Goal: Information Seeking & Learning: Learn about a topic

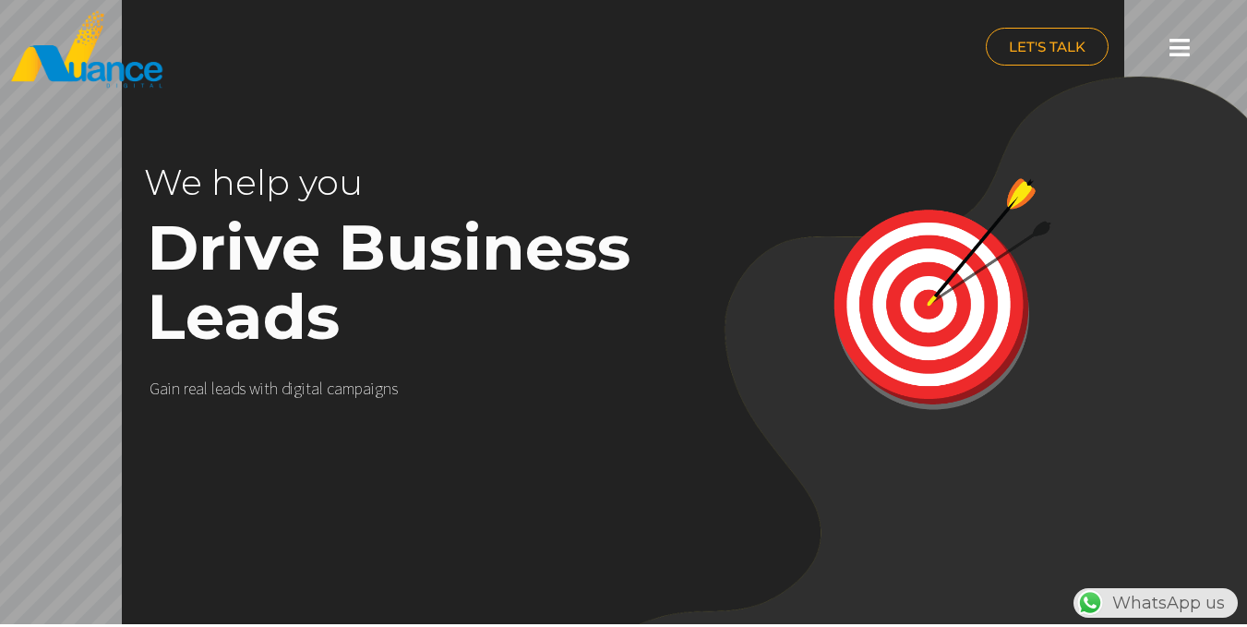
click at [1180, 55] on icon at bounding box center [1180, 47] width 20 height 23
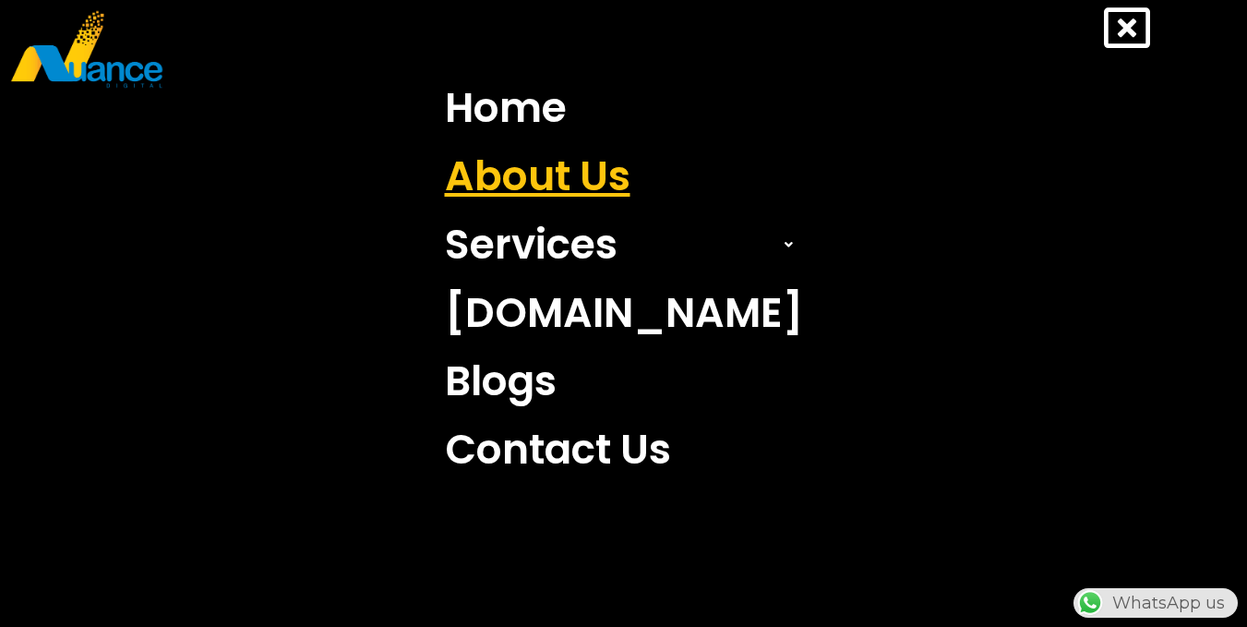
scroll to position [0, 486]
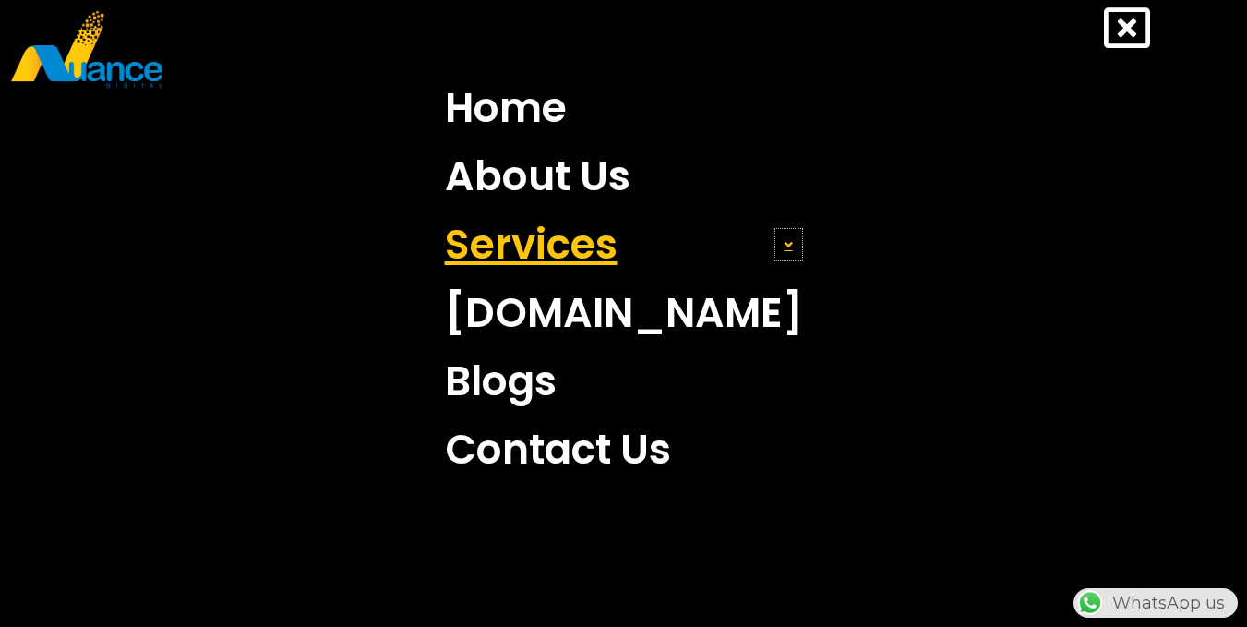
click at [785, 243] on icon at bounding box center [789, 244] width 8 height 13
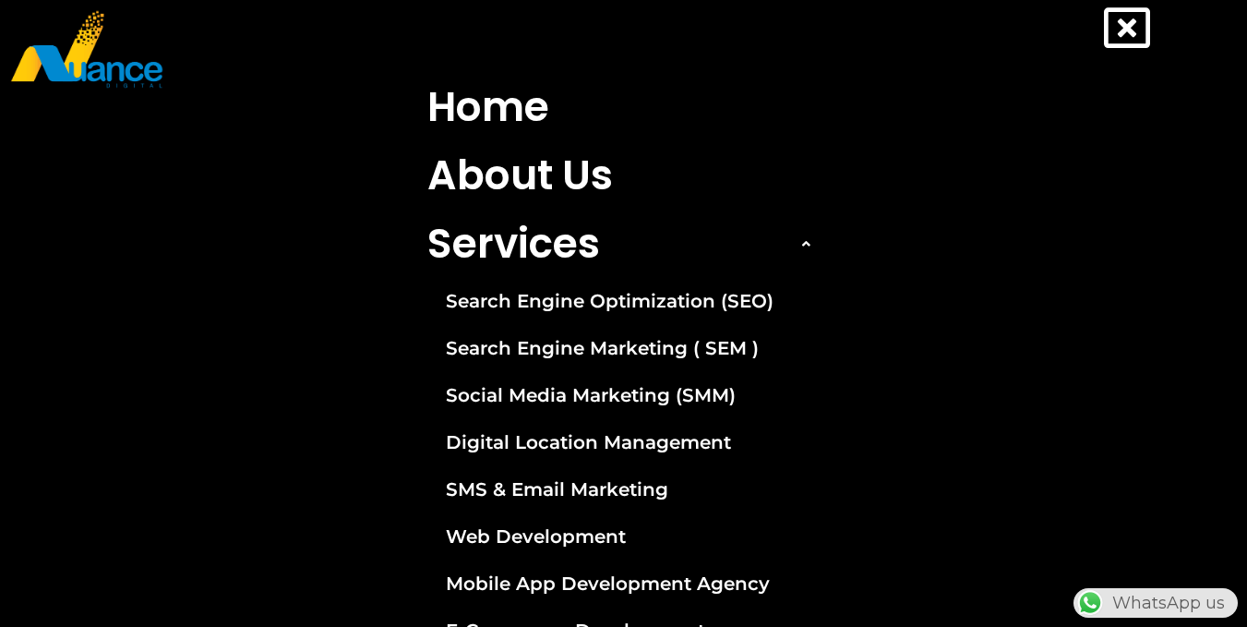
scroll to position [0, 0]
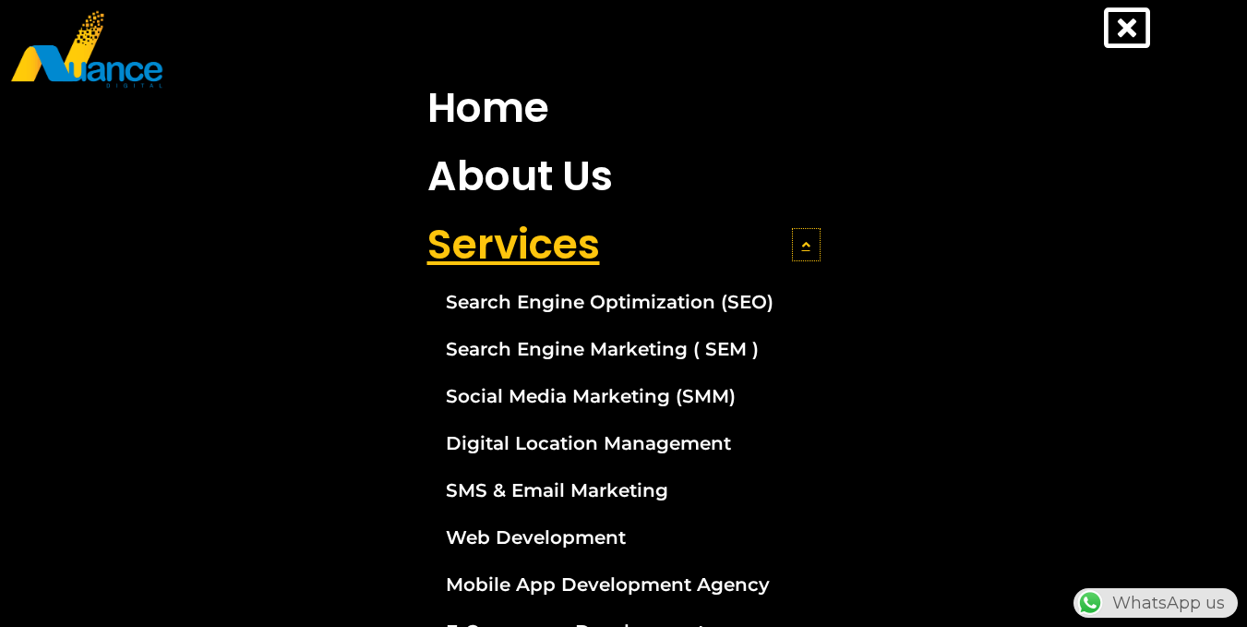
click at [808, 233] on span at bounding box center [806, 244] width 29 height 33
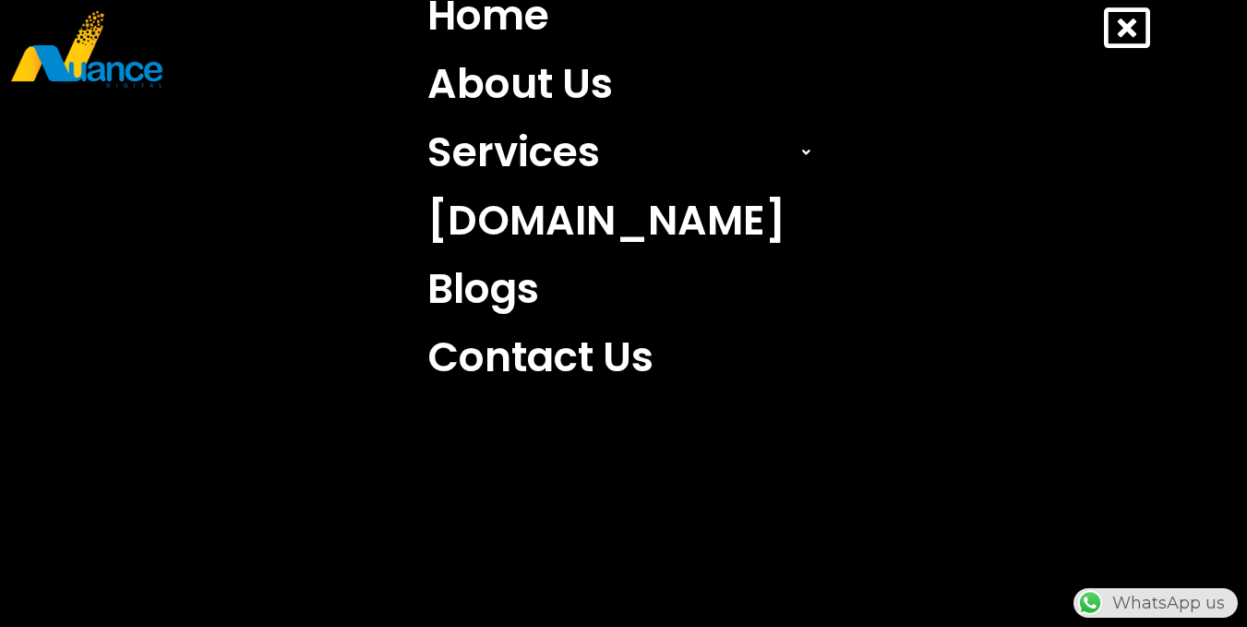
click at [1135, 40] on icon at bounding box center [1127, 28] width 46 height 46
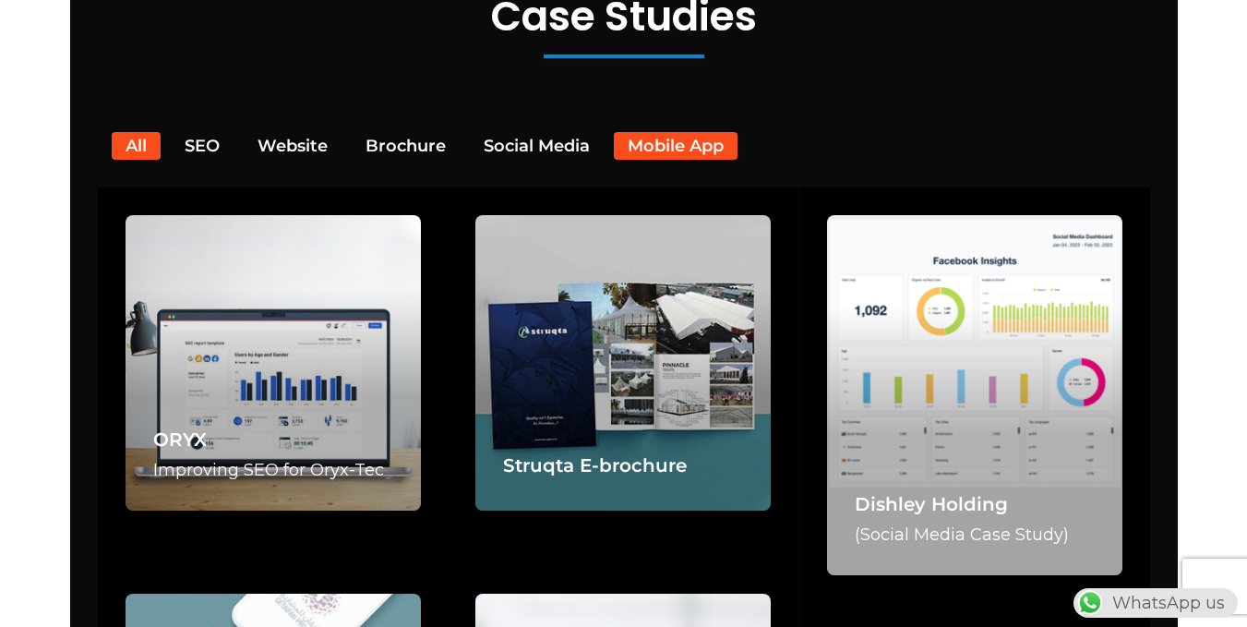
scroll to position [3509, 0]
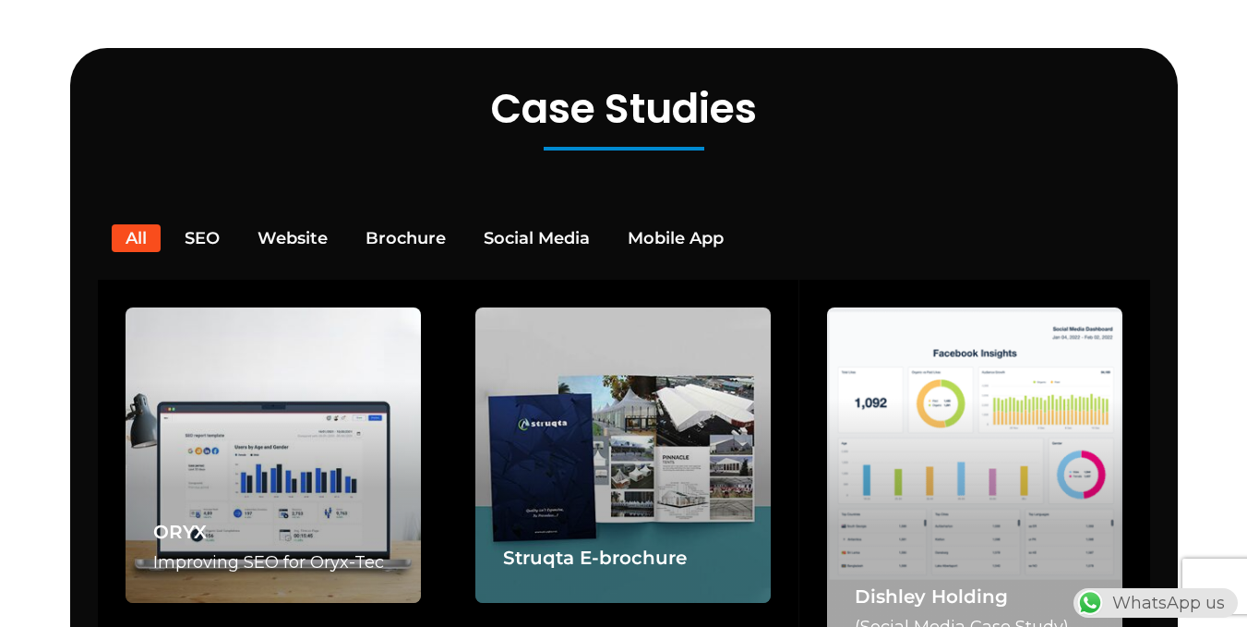
drag, startPoint x: 474, startPoint y: 78, endPoint x: 791, endPoint y: 87, distance: 317.7
click at [789, 85] on h2 "Case Studies" at bounding box center [624, 109] width 1071 height 49
click at [861, 138] on div at bounding box center [624, 149] width 1071 height 22
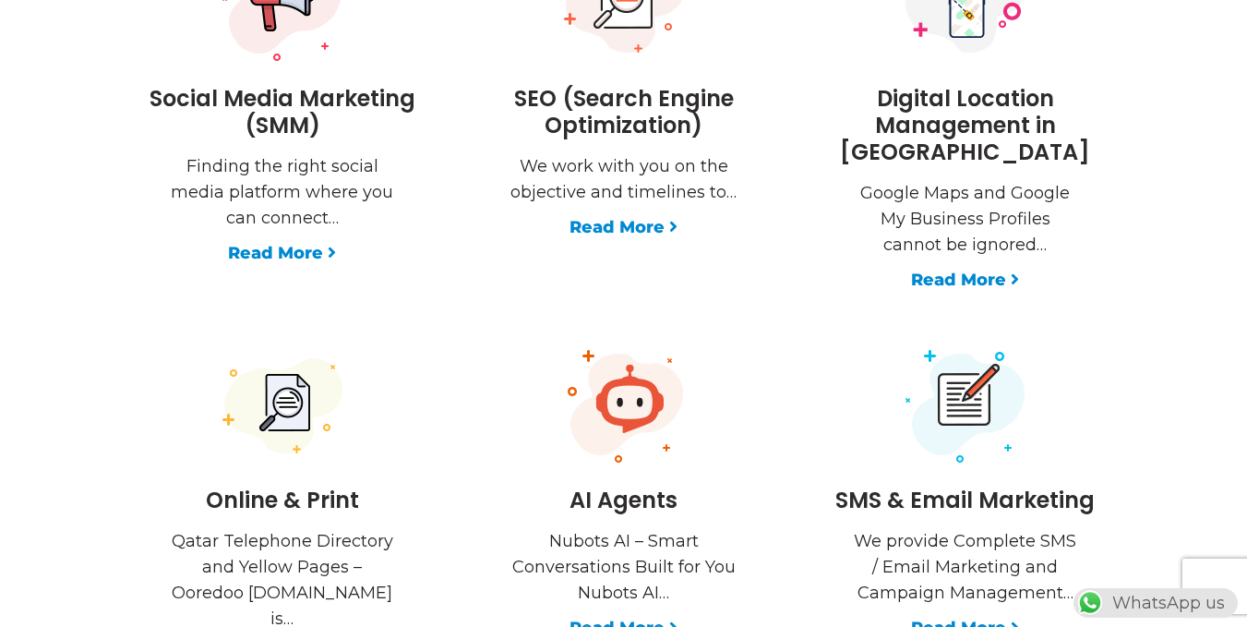
scroll to position [0, 0]
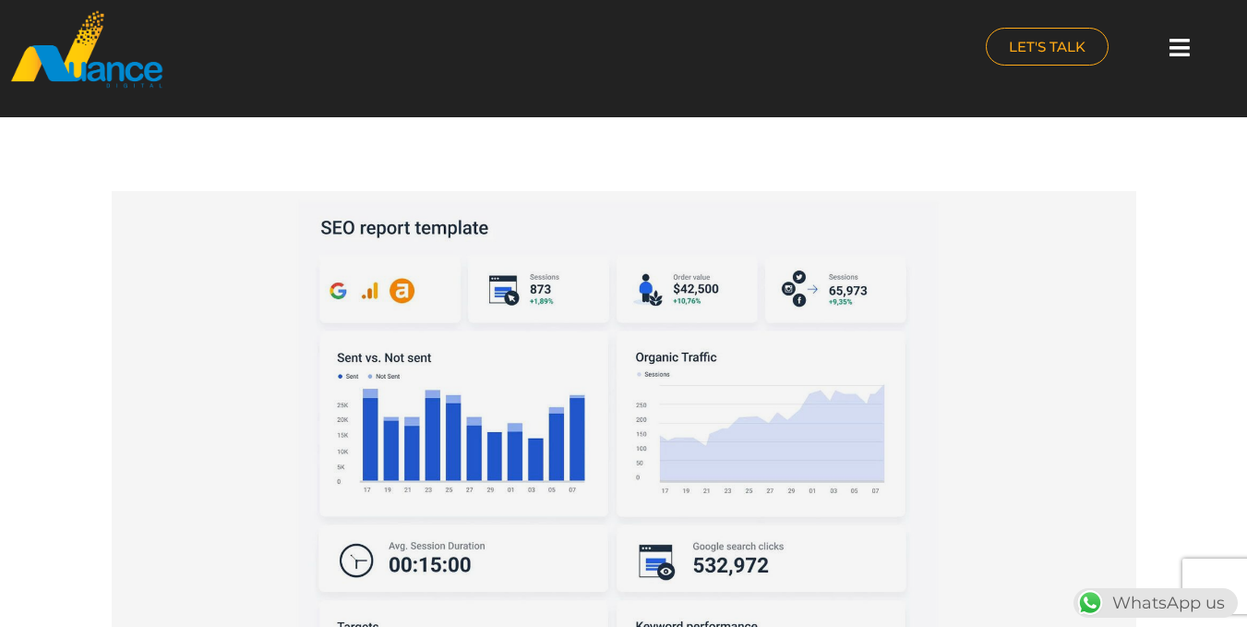
click at [1191, 57] on div at bounding box center [1181, 48] width 37 height 41
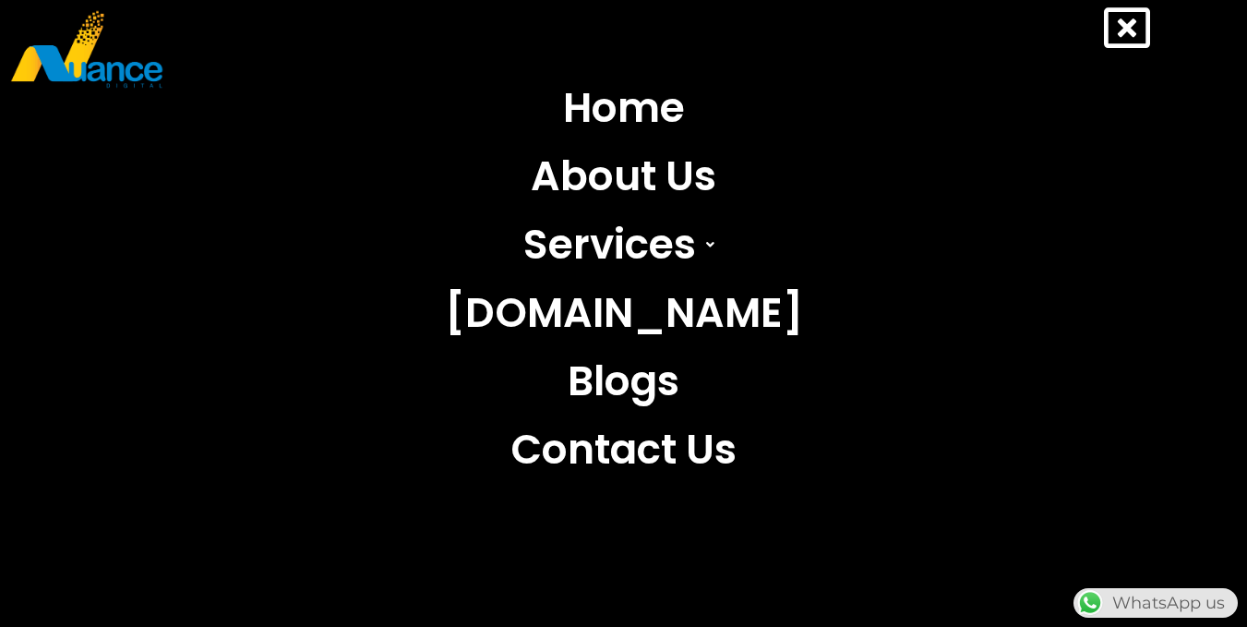
click at [1136, 39] on icon at bounding box center [1127, 28] width 46 height 46
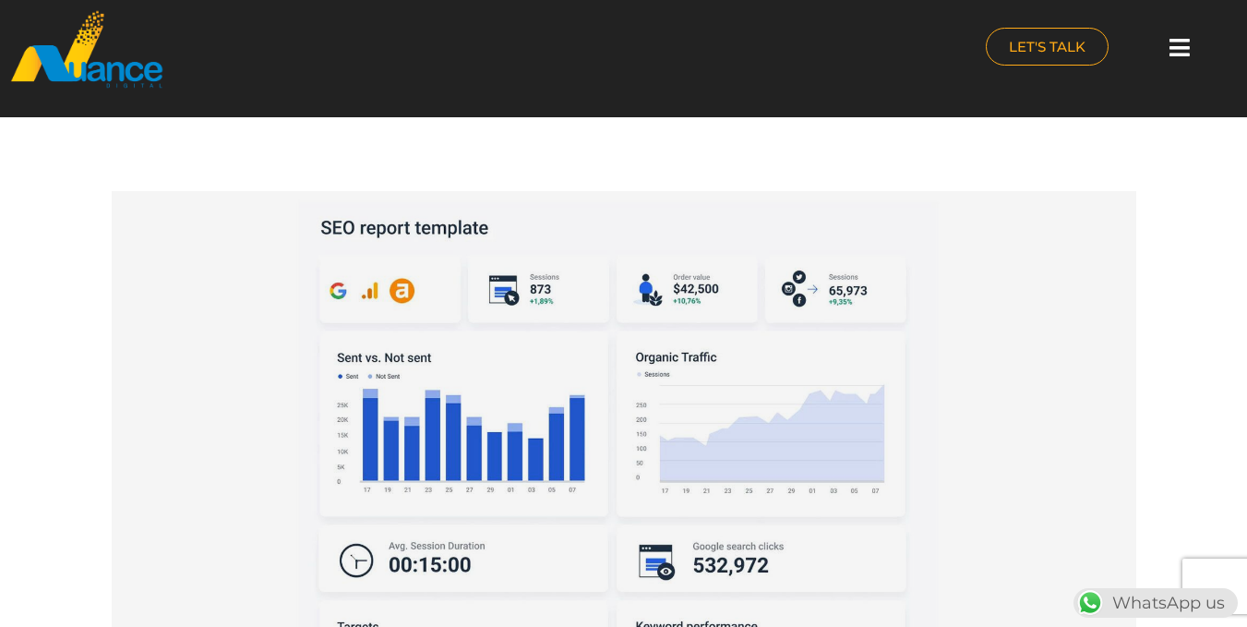
click at [41, 72] on img at bounding box center [86, 49] width 155 height 80
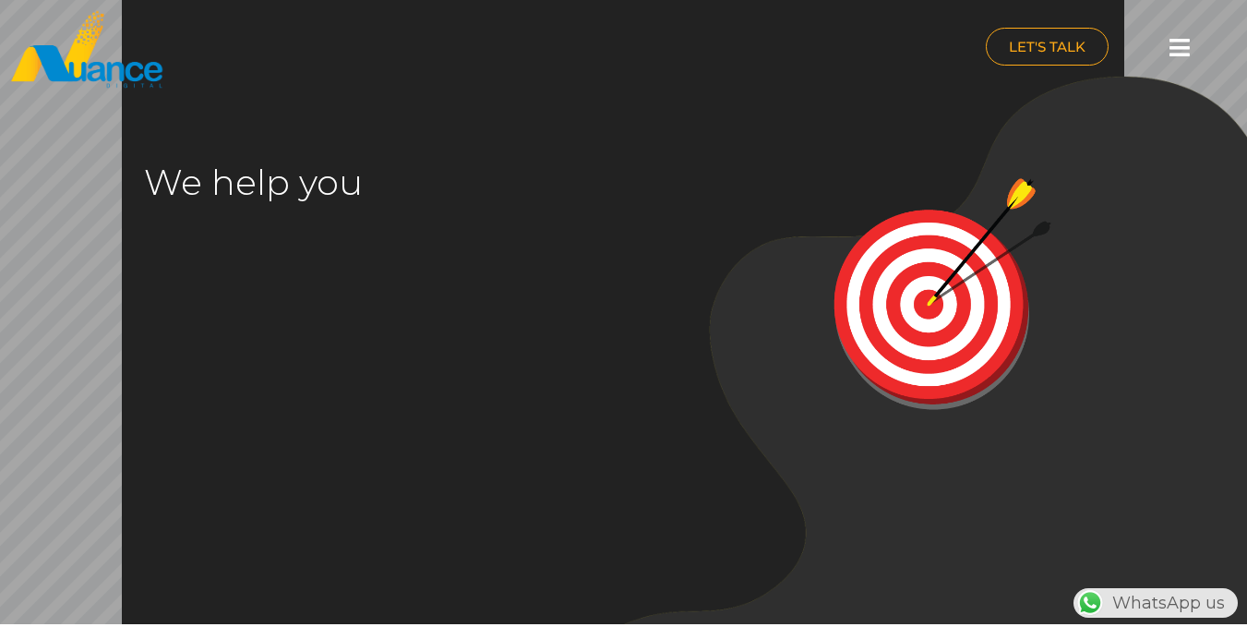
scroll to position [0, 486]
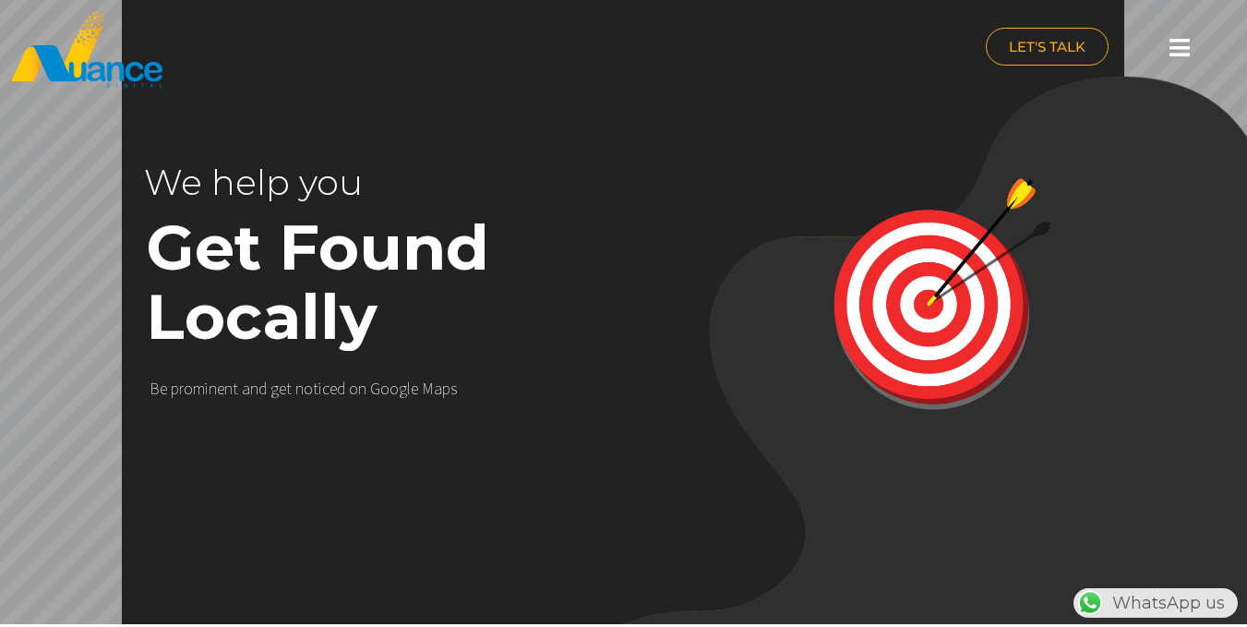
click at [1179, 54] on icon at bounding box center [1180, 47] width 20 height 23
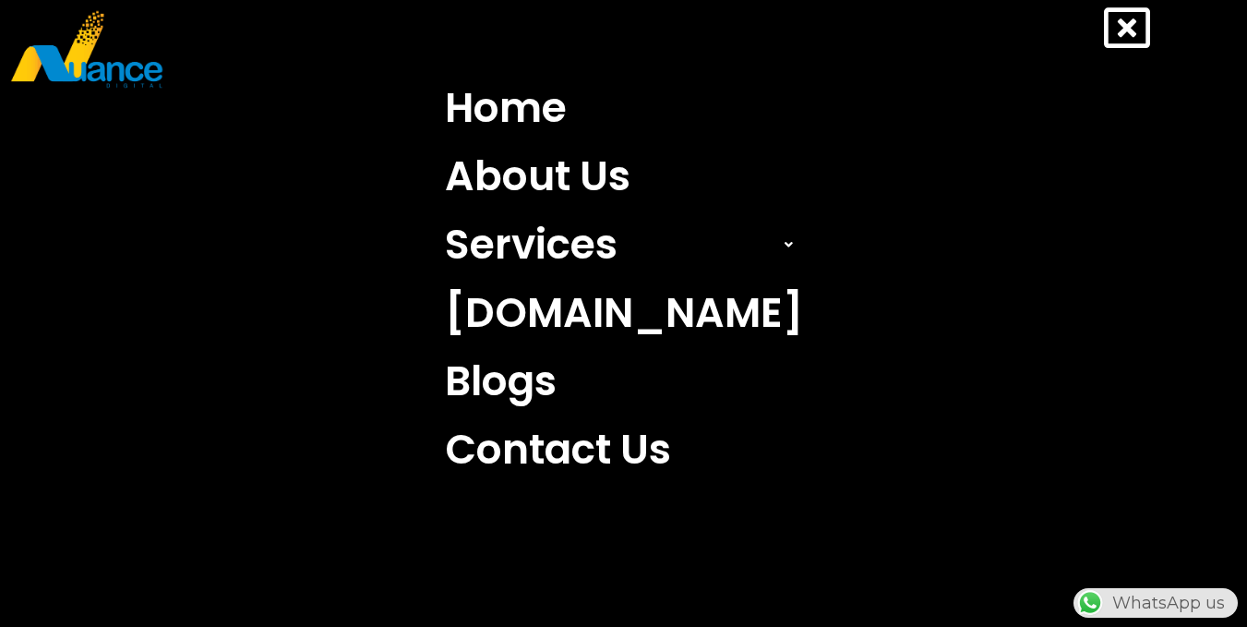
click at [1139, 15] on icon at bounding box center [1127, 28] width 46 height 46
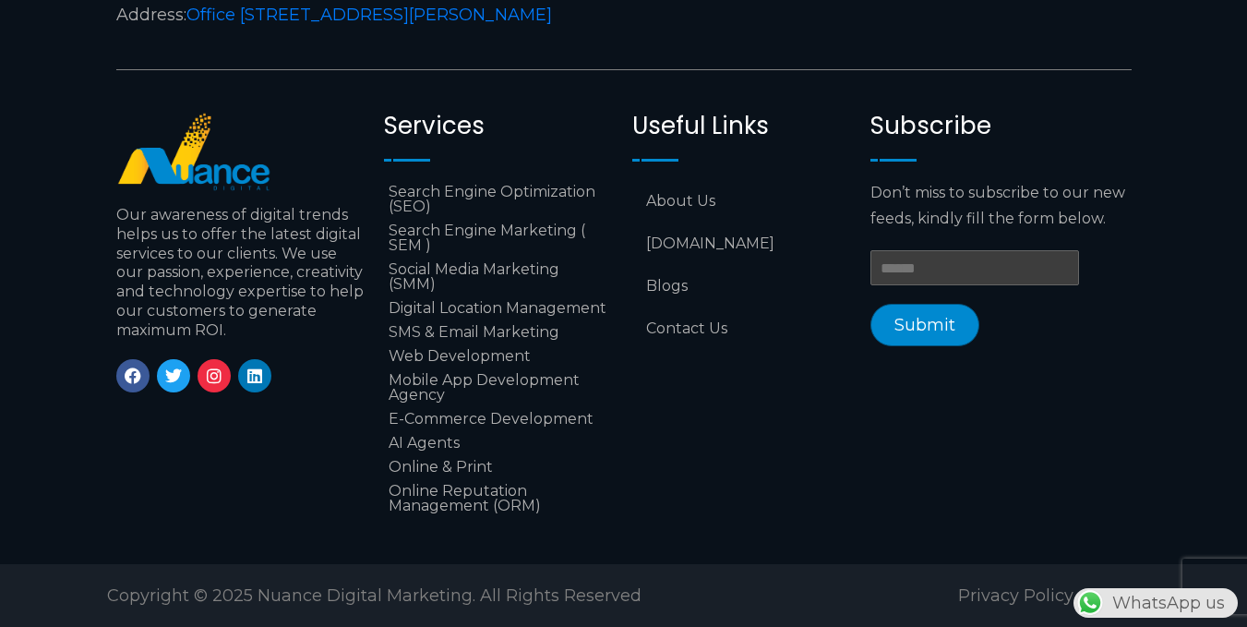
scroll to position [0, 0]
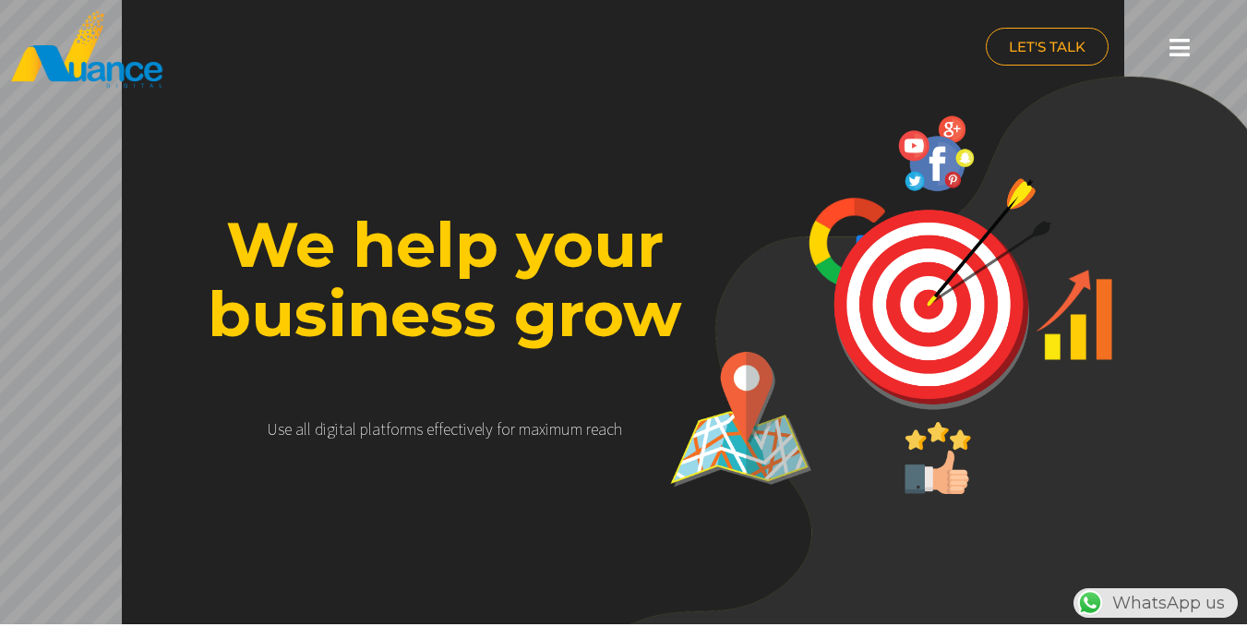
click at [1175, 58] on icon at bounding box center [1180, 47] width 20 height 23
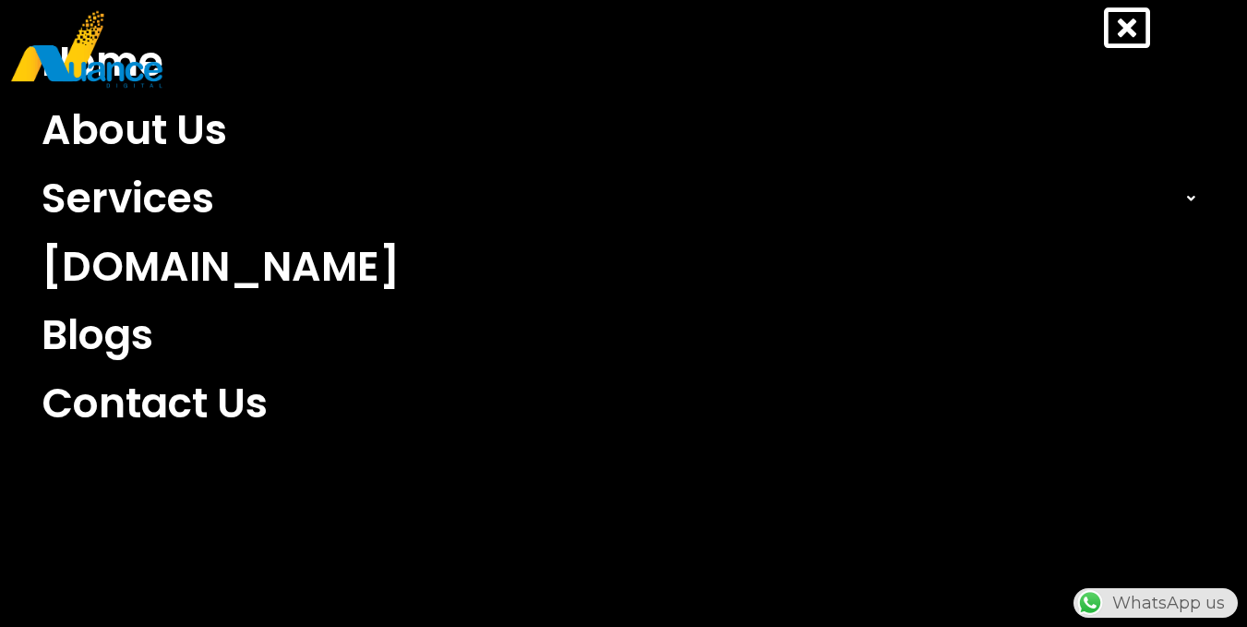
click at [1140, 37] on icon at bounding box center [1127, 28] width 46 height 46
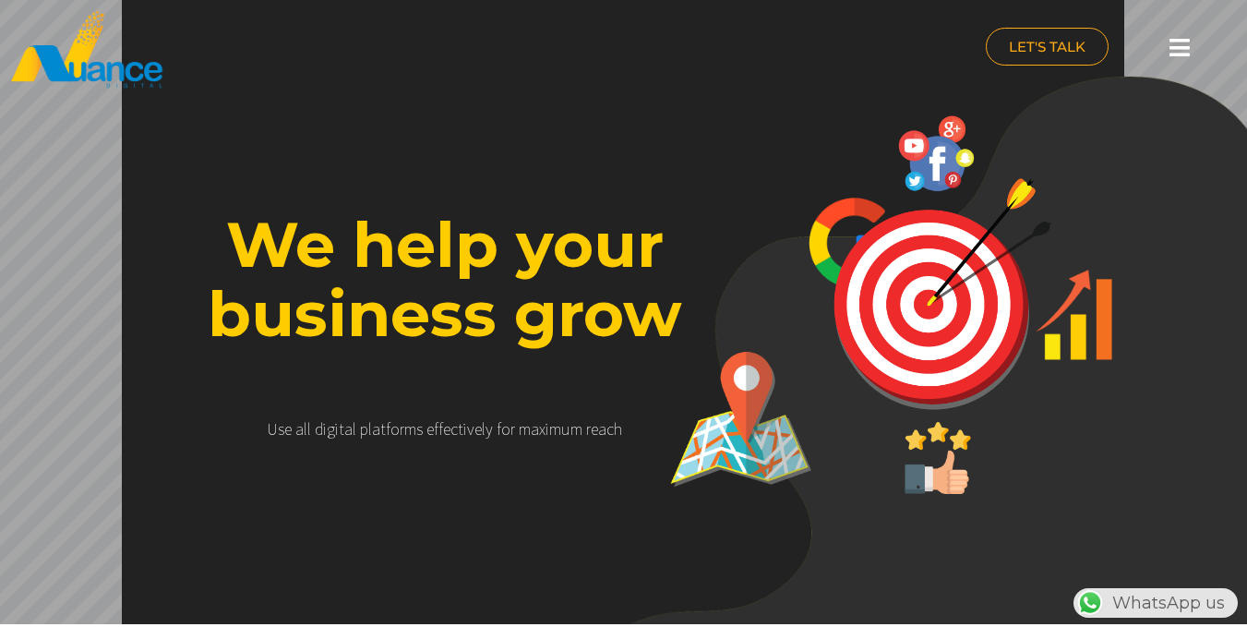
click at [1180, 43] on icon at bounding box center [1180, 47] width 20 height 23
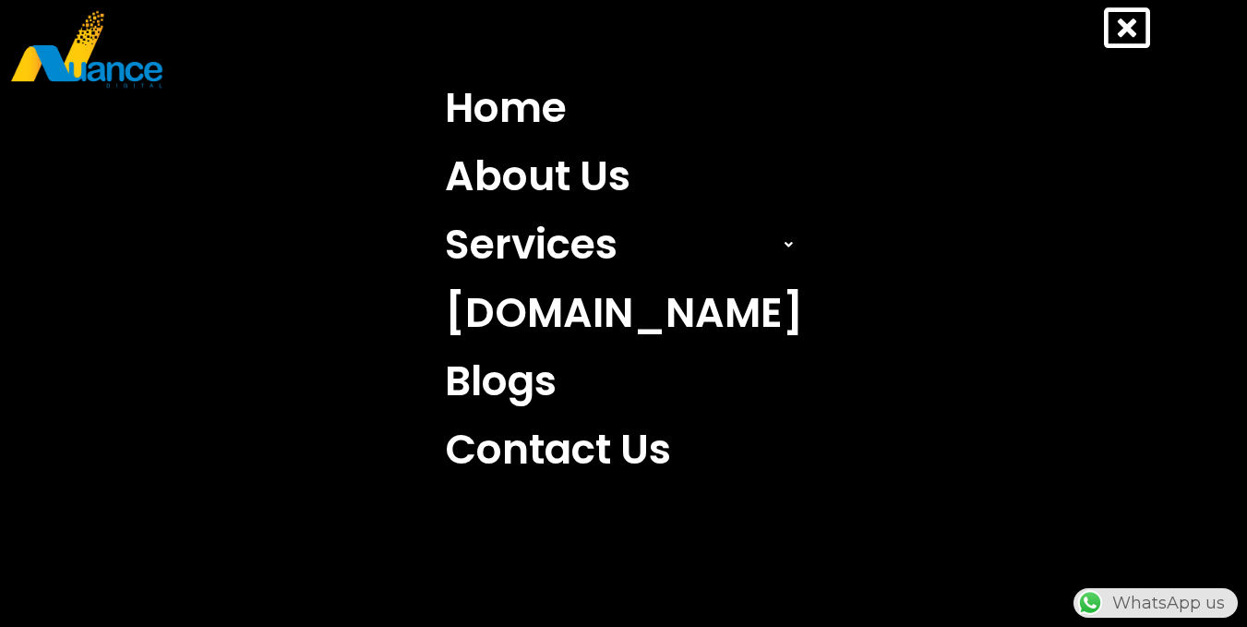
scroll to position [0, 486]
click at [1119, 19] on icon at bounding box center [1127, 28] width 46 height 46
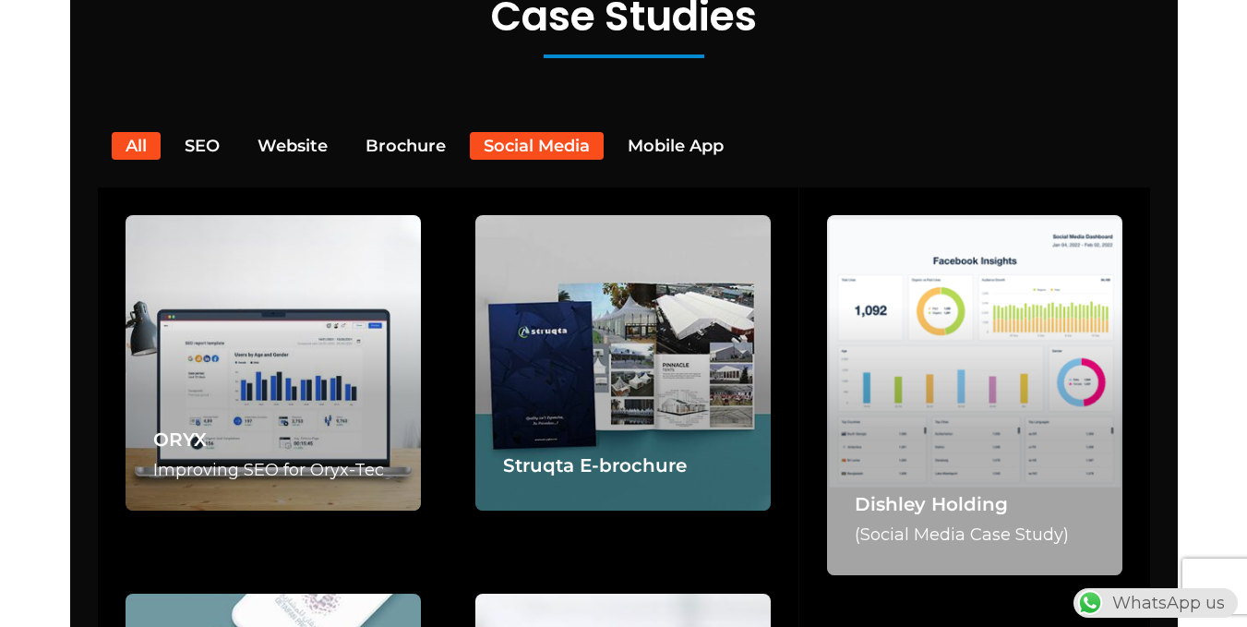
scroll to position [0, 0]
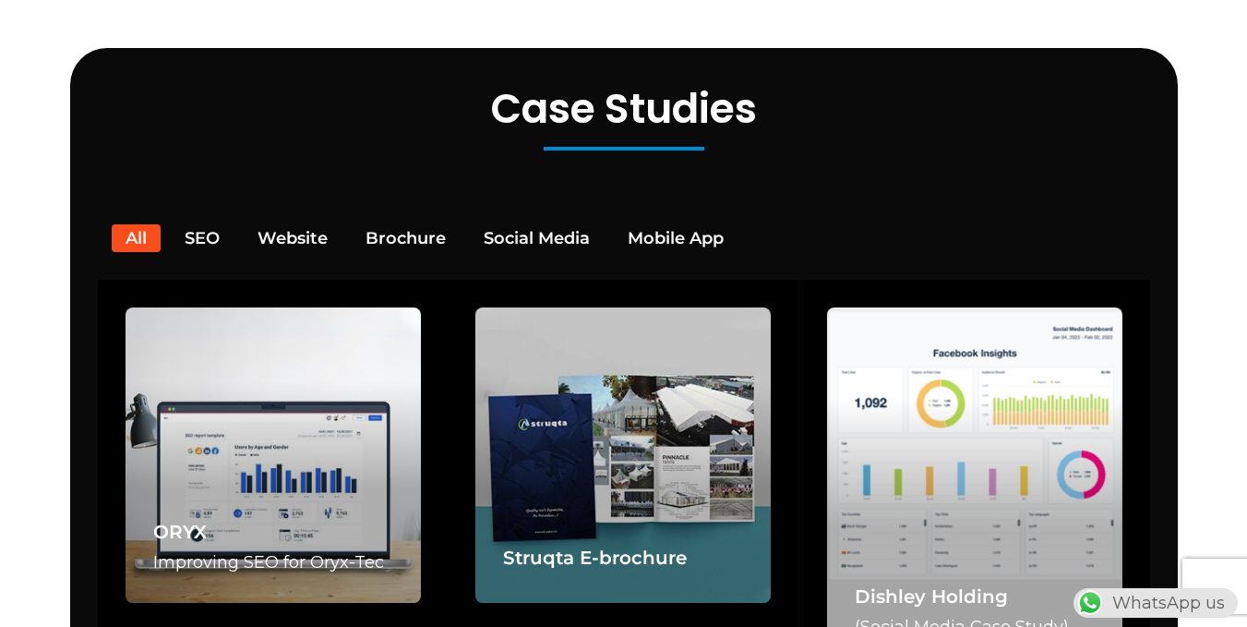
click at [609, 85] on h2 "Case Studies" at bounding box center [624, 109] width 1071 height 49
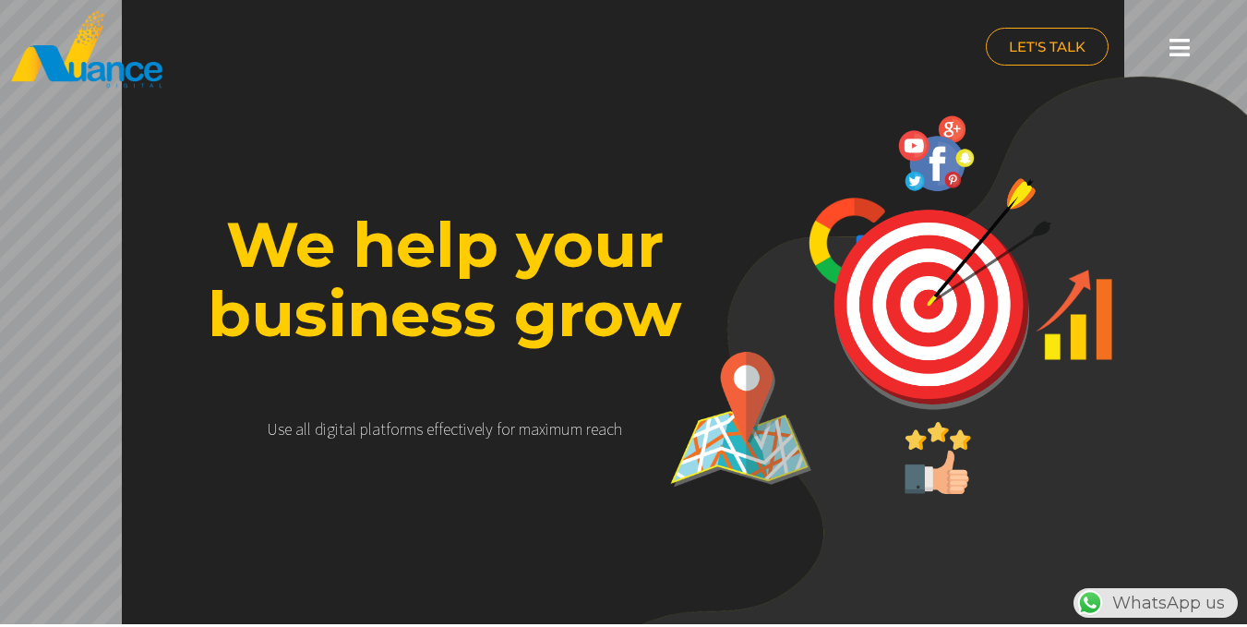
click at [1190, 58] on icon at bounding box center [1180, 47] width 20 height 23
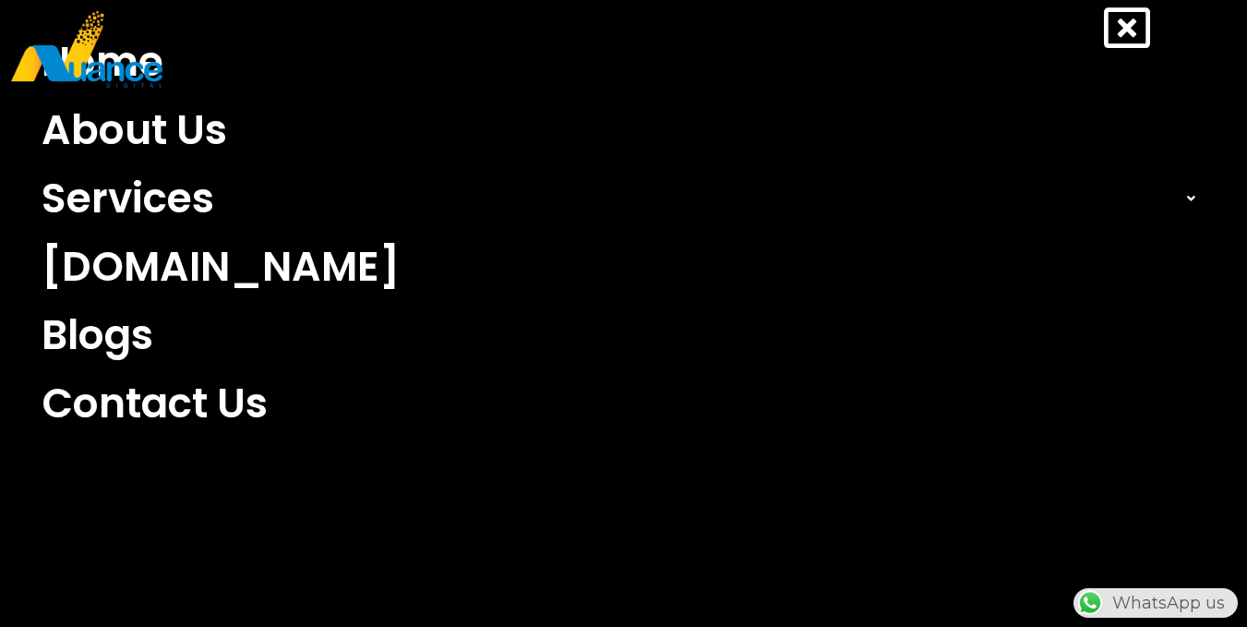
scroll to position [0, 486]
click at [1151, 22] on div "Home About Us Services Search Engine Optimization (SEO) Search Engine Marketing…" at bounding box center [623, 313] width 1247 height 627
click at [1137, 32] on icon at bounding box center [1127, 28] width 46 height 46
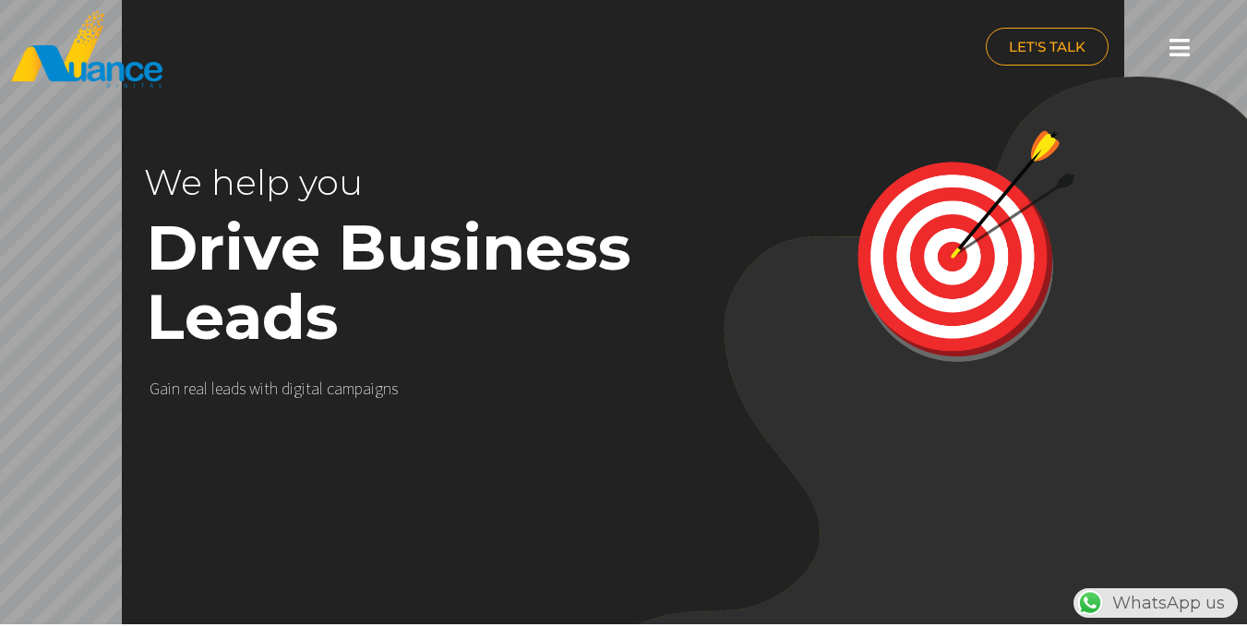
click at [1179, 49] on icon at bounding box center [1180, 47] width 20 height 23
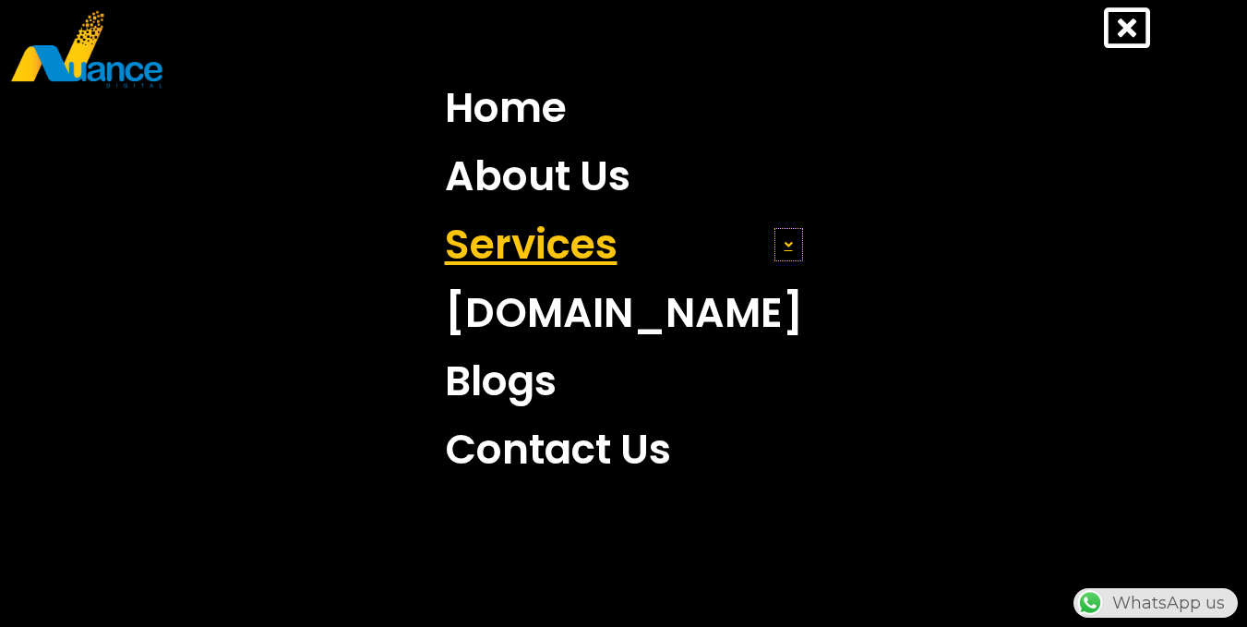
scroll to position [0, 35]
click at [775, 244] on span at bounding box center [789, 244] width 29 height 33
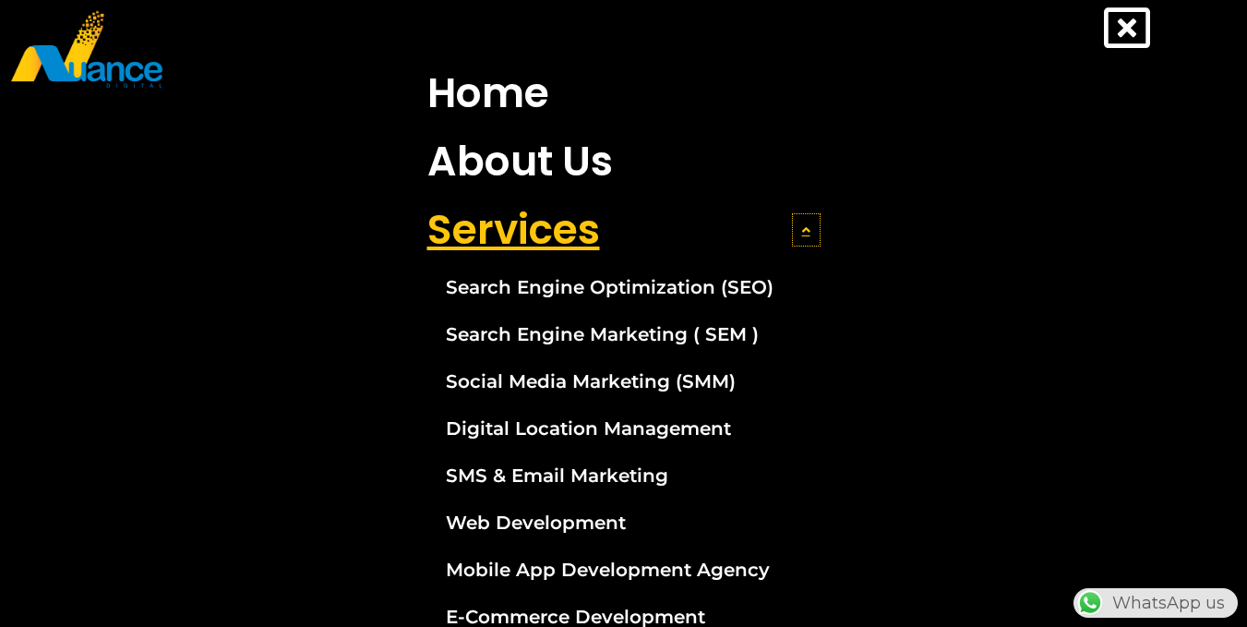
scroll to position [0, 0]
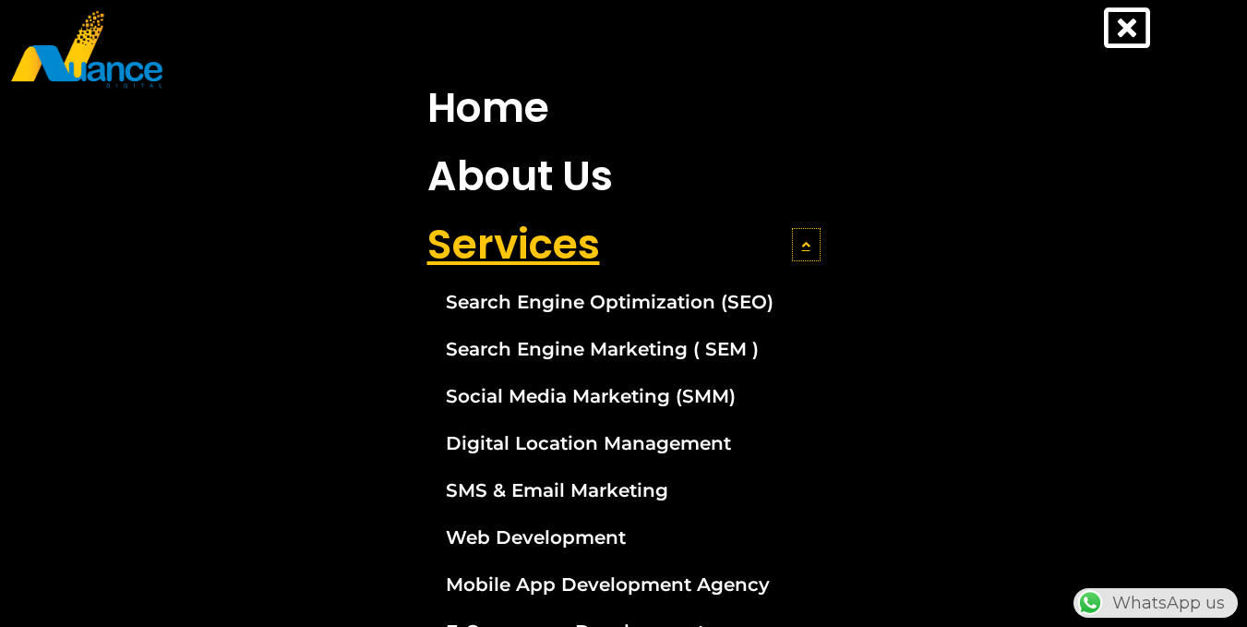
click at [792, 237] on span at bounding box center [806, 244] width 29 height 33
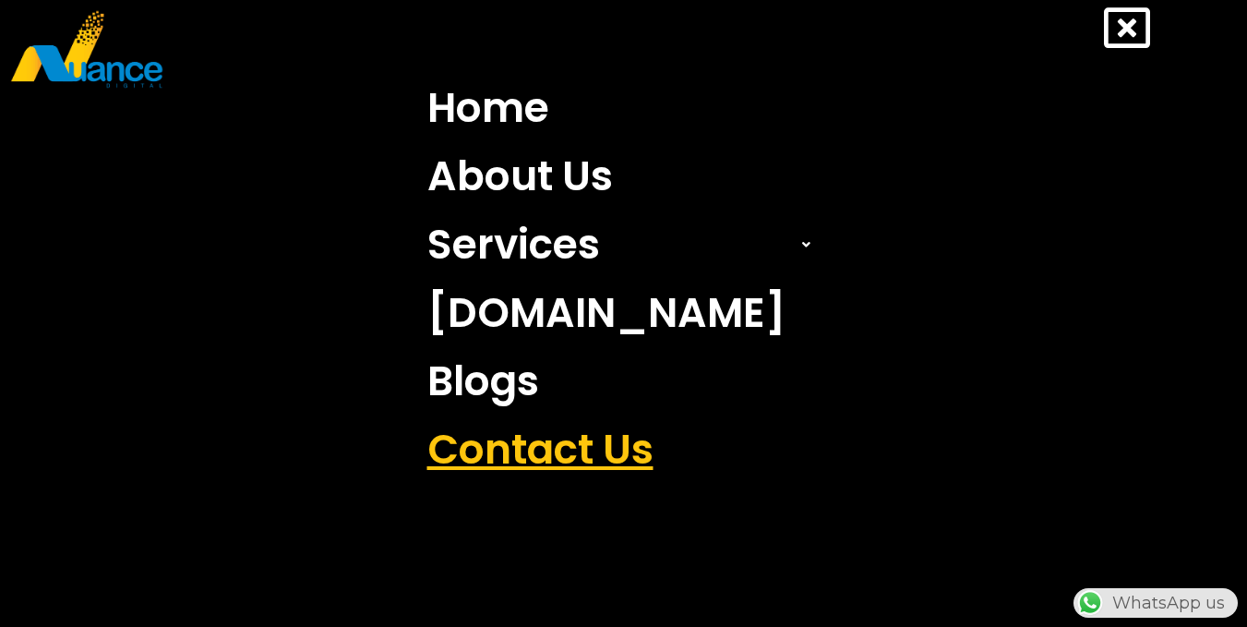
scroll to position [0, 486]
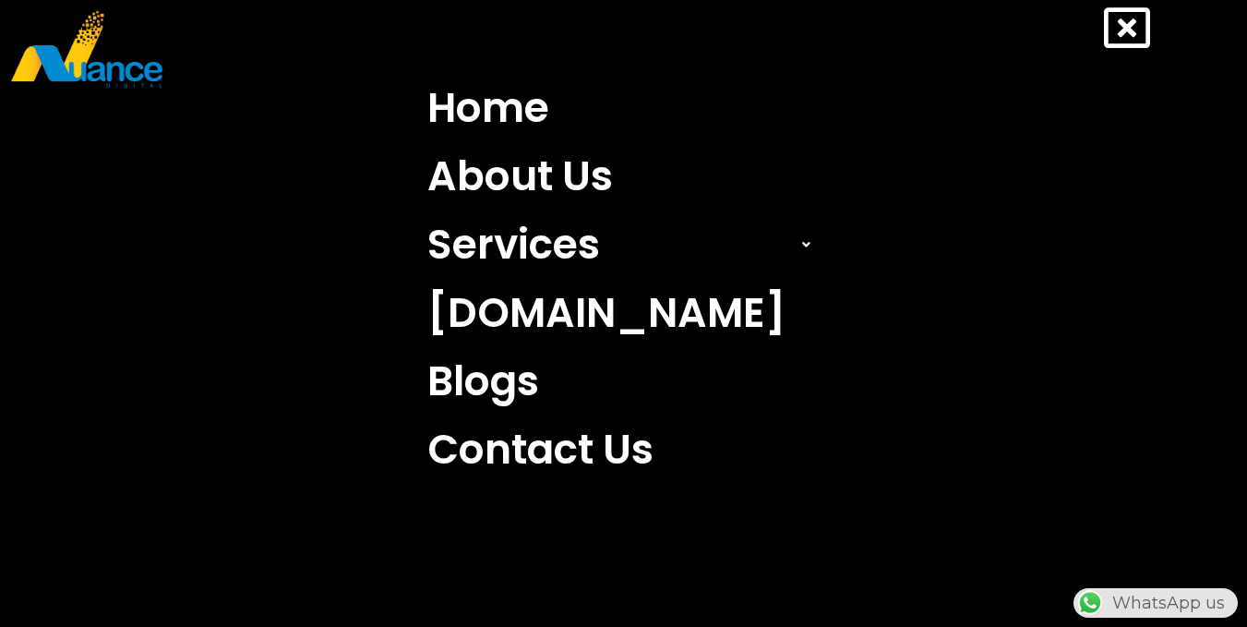
click at [1115, 32] on icon at bounding box center [1127, 28] width 46 height 46
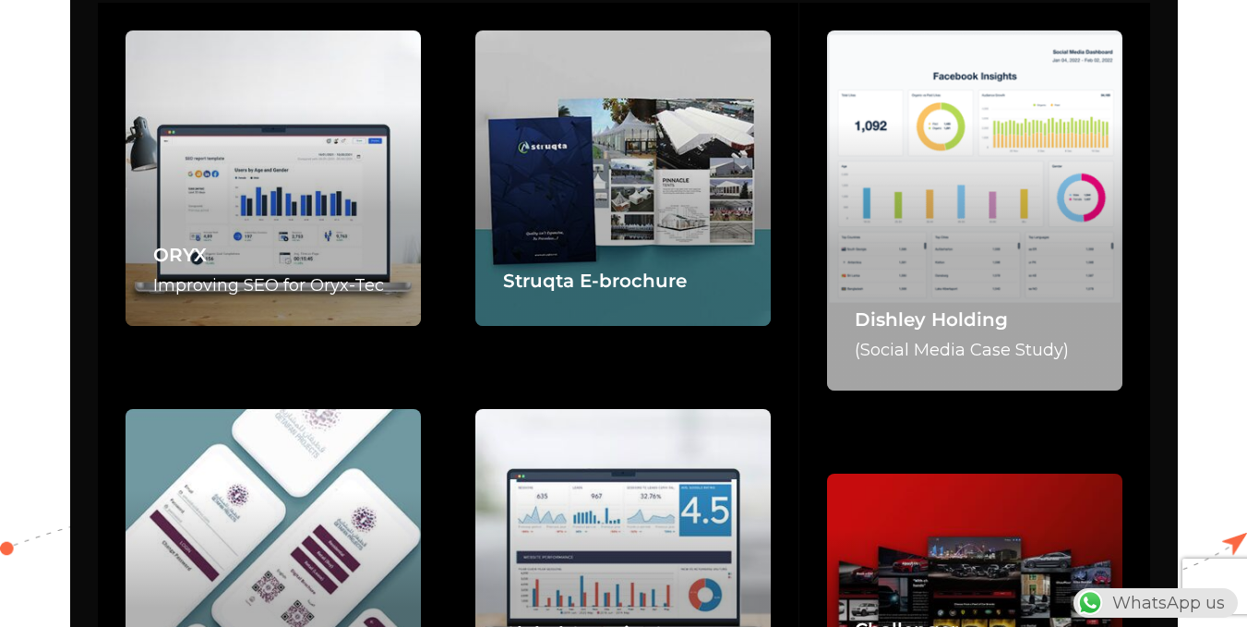
scroll to position [3509, 0]
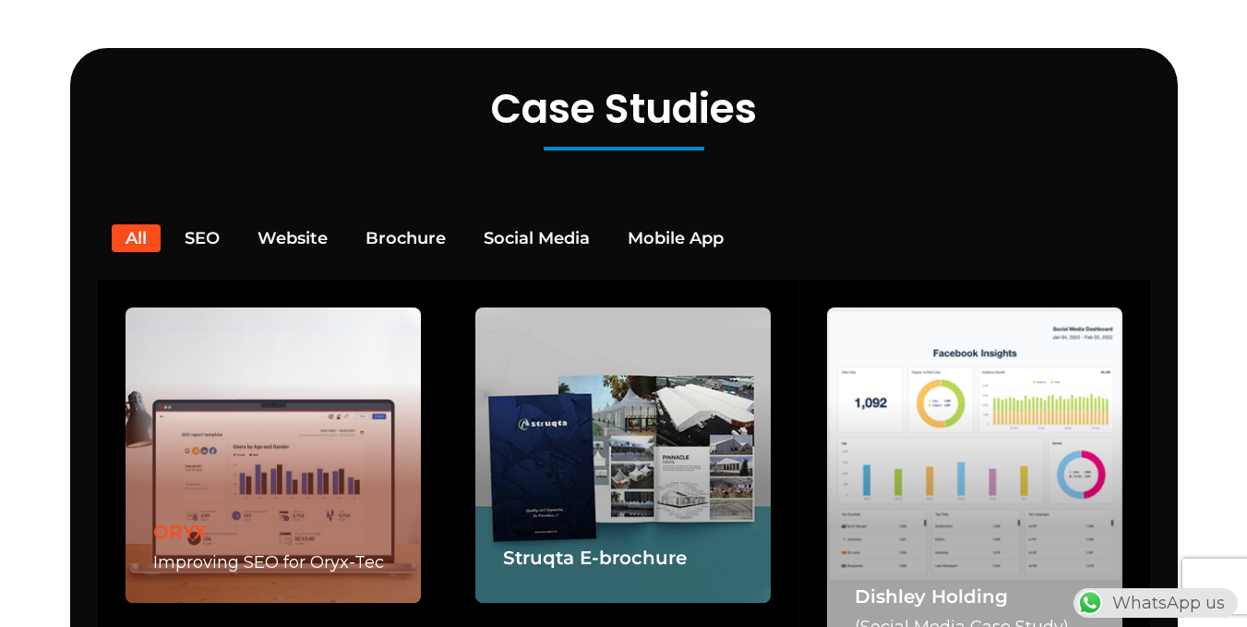
click at [190, 521] on link "ORYX" at bounding box center [180, 532] width 54 height 22
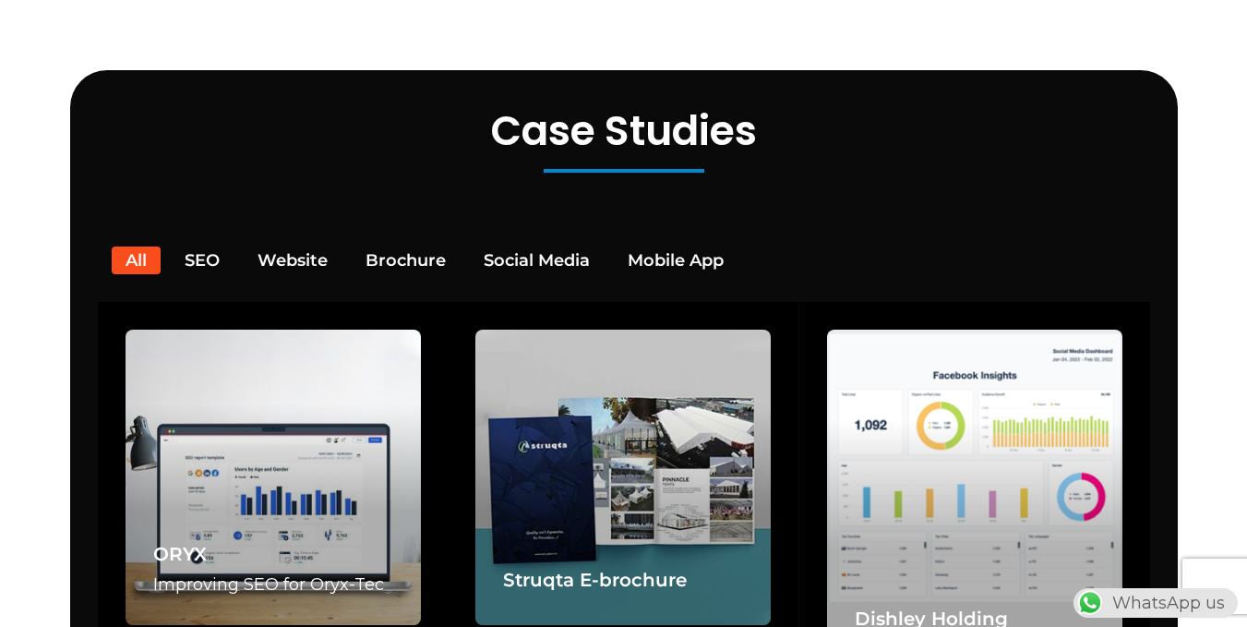
scroll to position [0, 487]
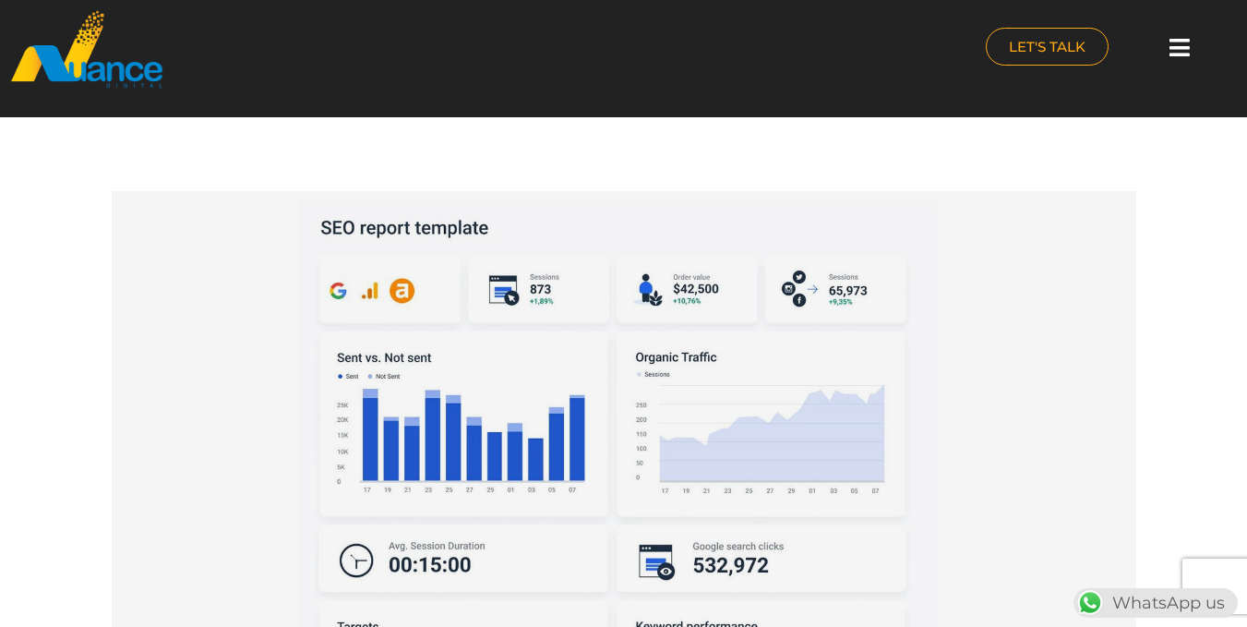
click at [1189, 52] on icon at bounding box center [1180, 47] width 20 height 23
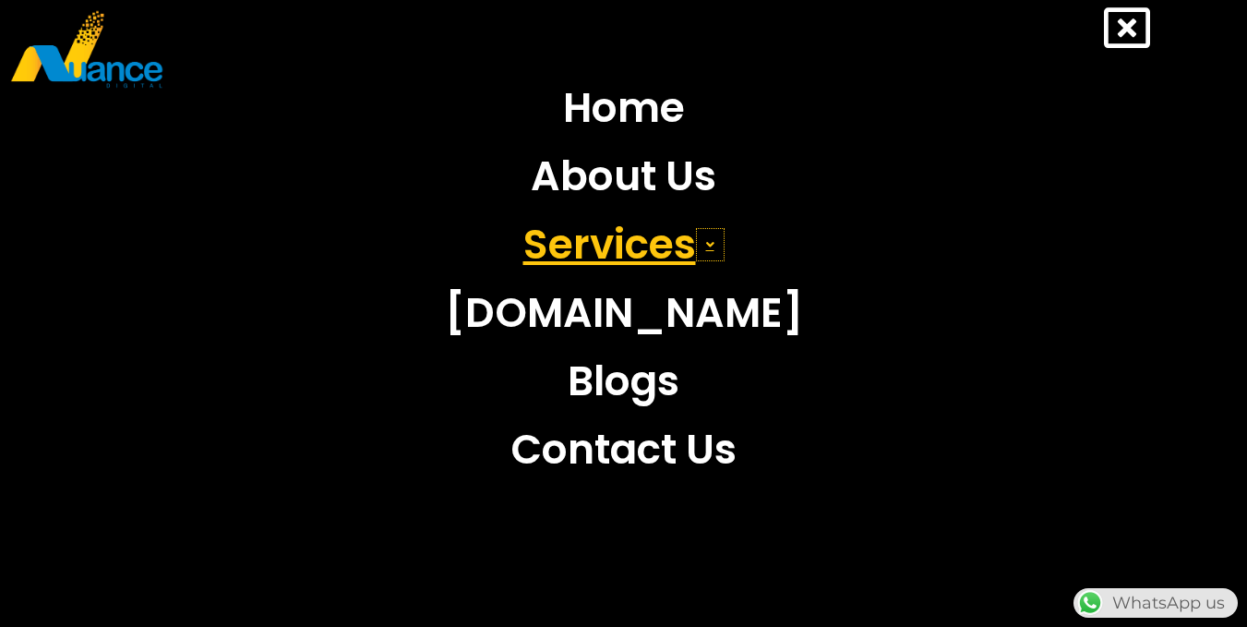
click at [700, 254] on span at bounding box center [710, 244] width 29 height 33
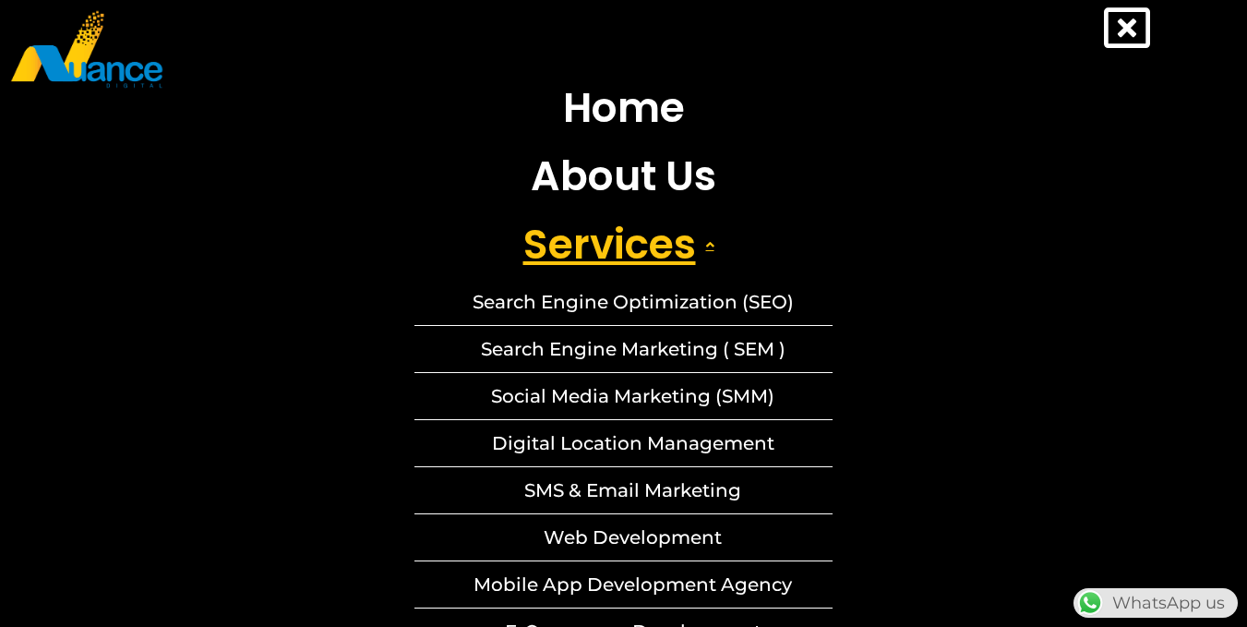
click at [571, 258] on link "Services" at bounding box center [624, 245] width 418 height 68
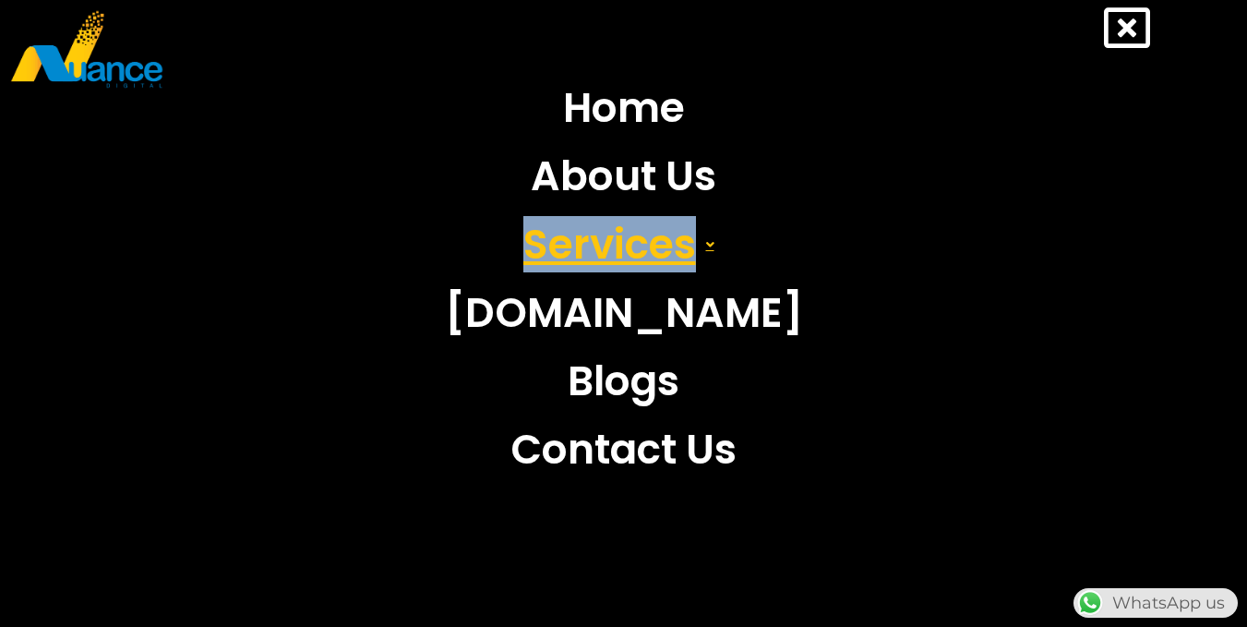
click at [571, 258] on link "Services" at bounding box center [624, 245] width 418 height 68
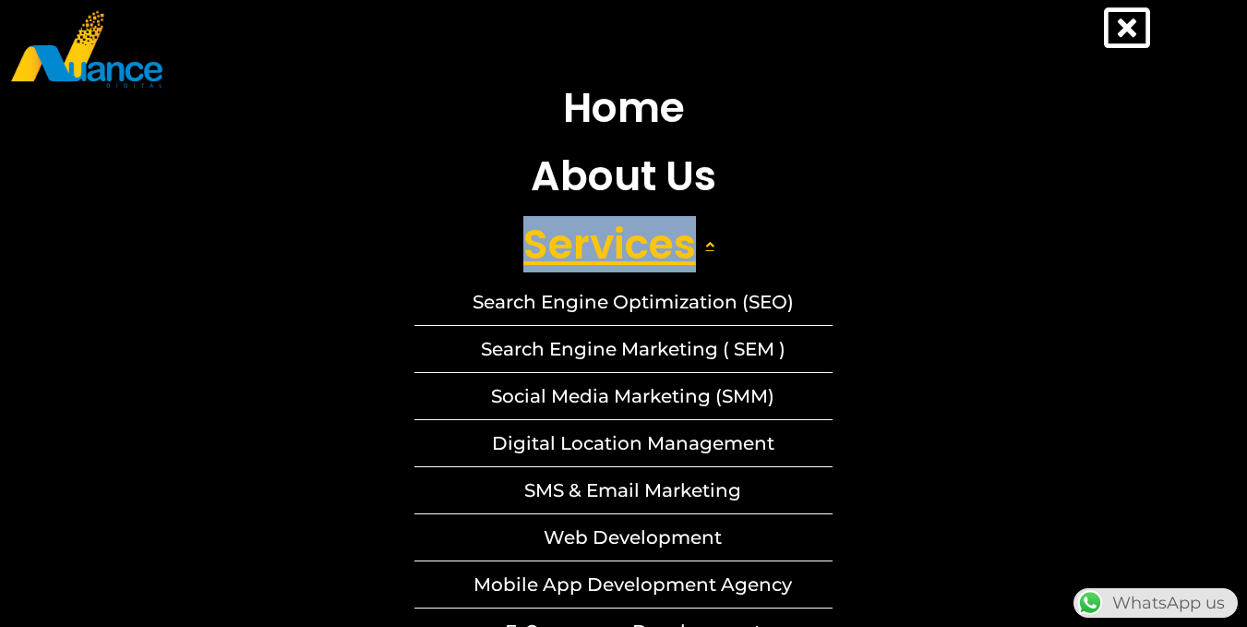
click at [571, 258] on link "Services" at bounding box center [624, 245] width 418 height 68
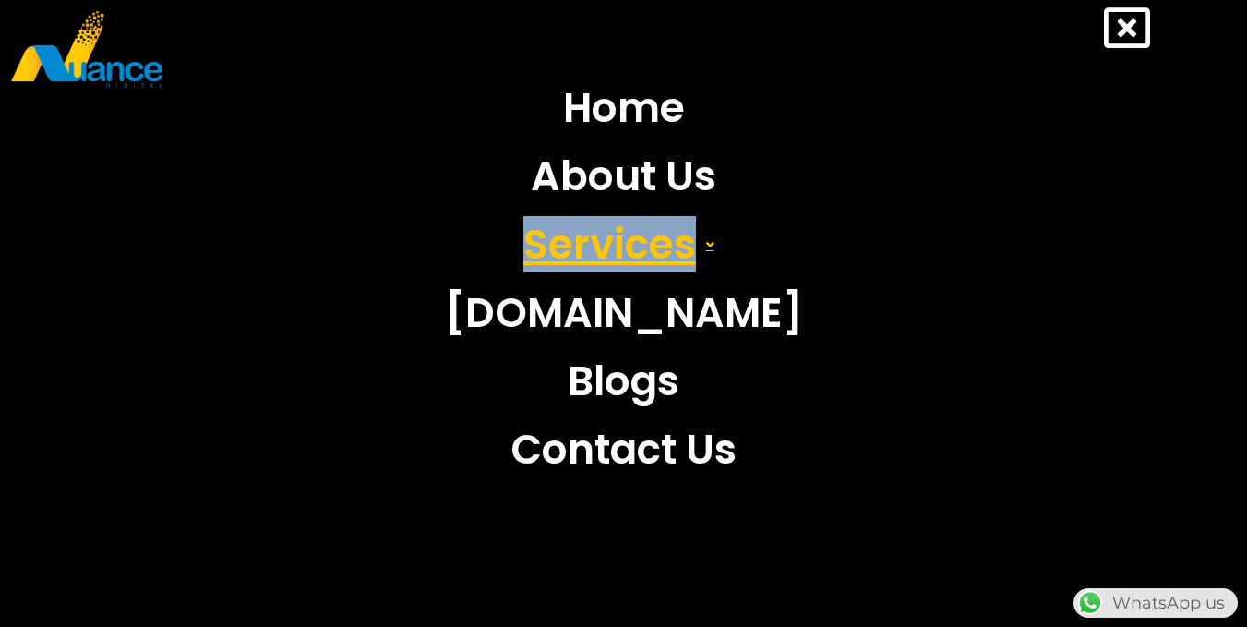
click at [570, 254] on link "Services" at bounding box center [624, 245] width 418 height 68
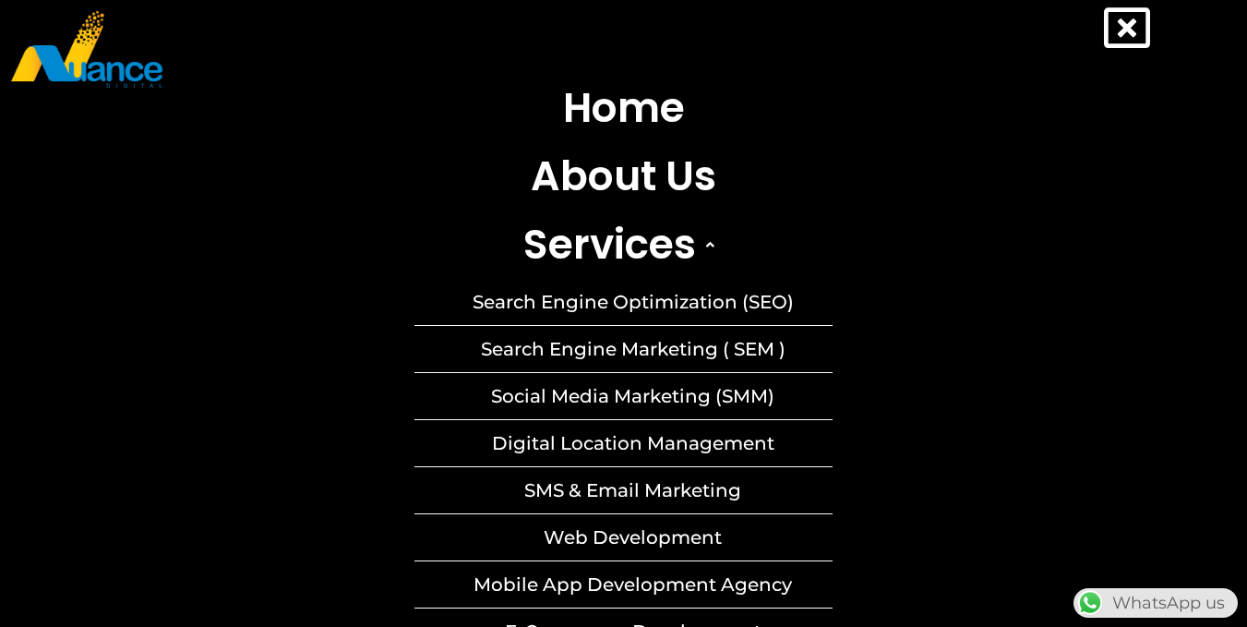
click at [610, 305] on link "Search Engine Optimization (SEO)" at bounding box center [624, 302] width 418 height 46
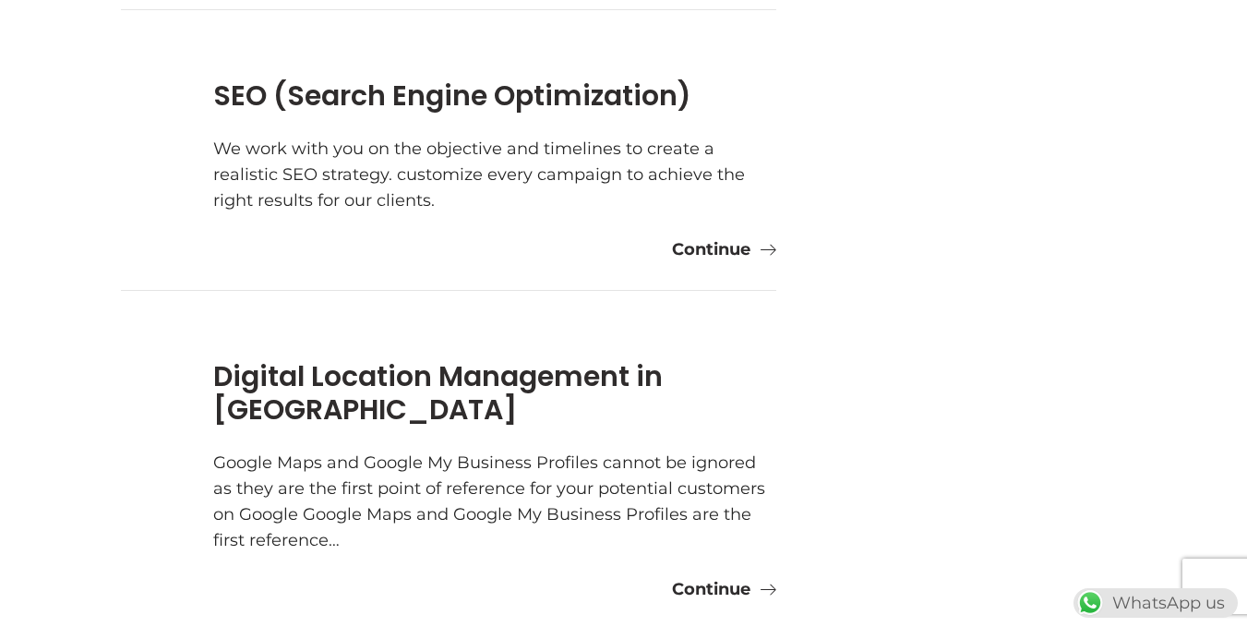
scroll to position [92, 0]
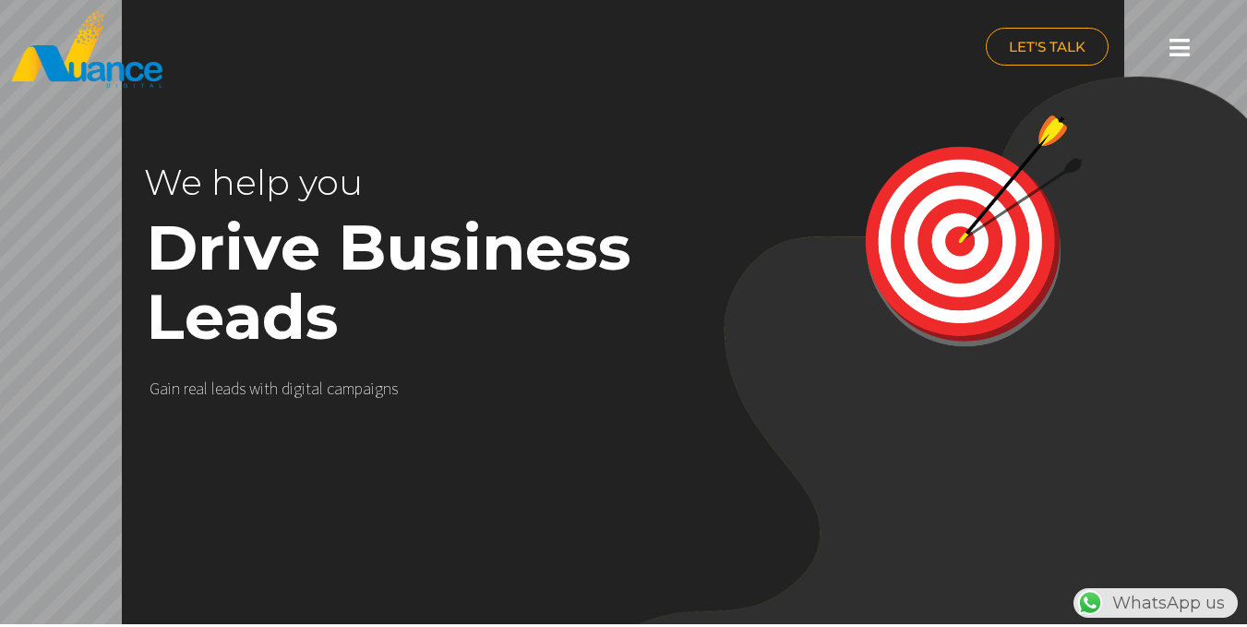
click at [1178, 50] on icon at bounding box center [1180, 47] width 20 height 23
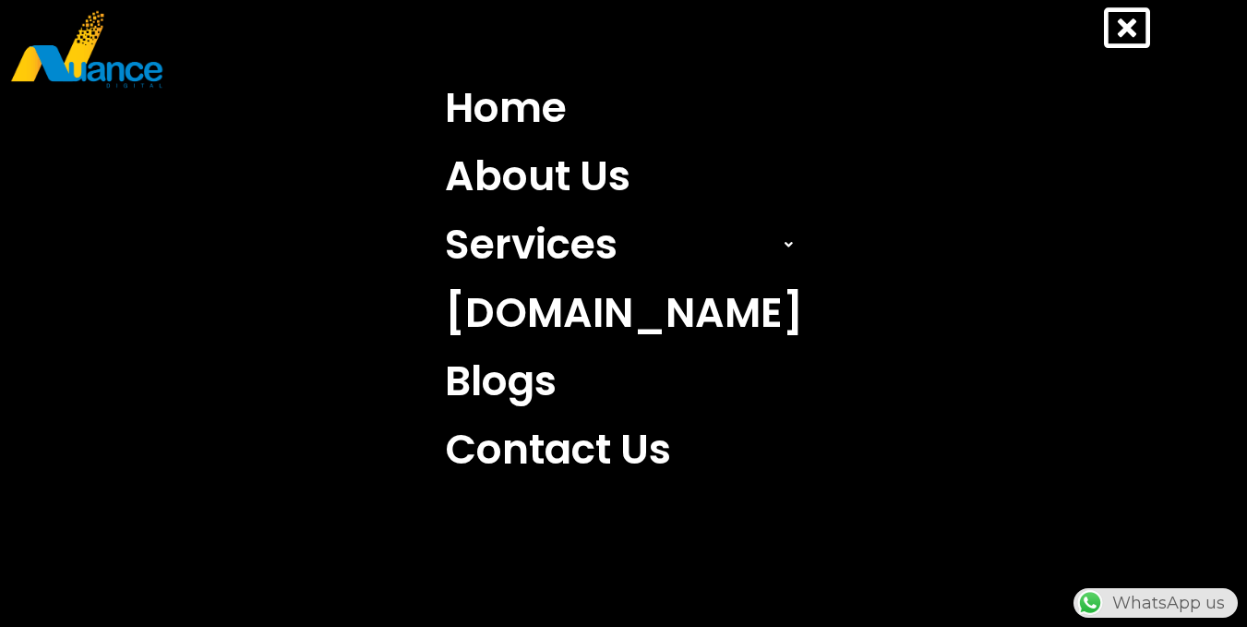
click at [1131, 27] on icon at bounding box center [1127, 28] width 46 height 46
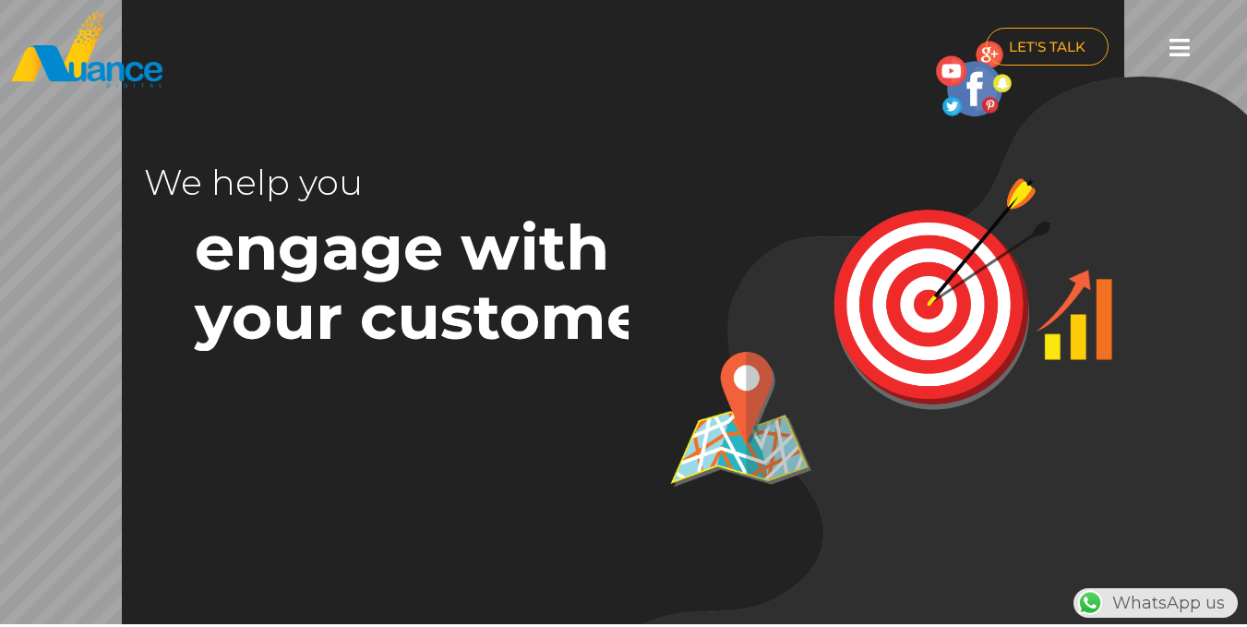
scroll to position [0, 26]
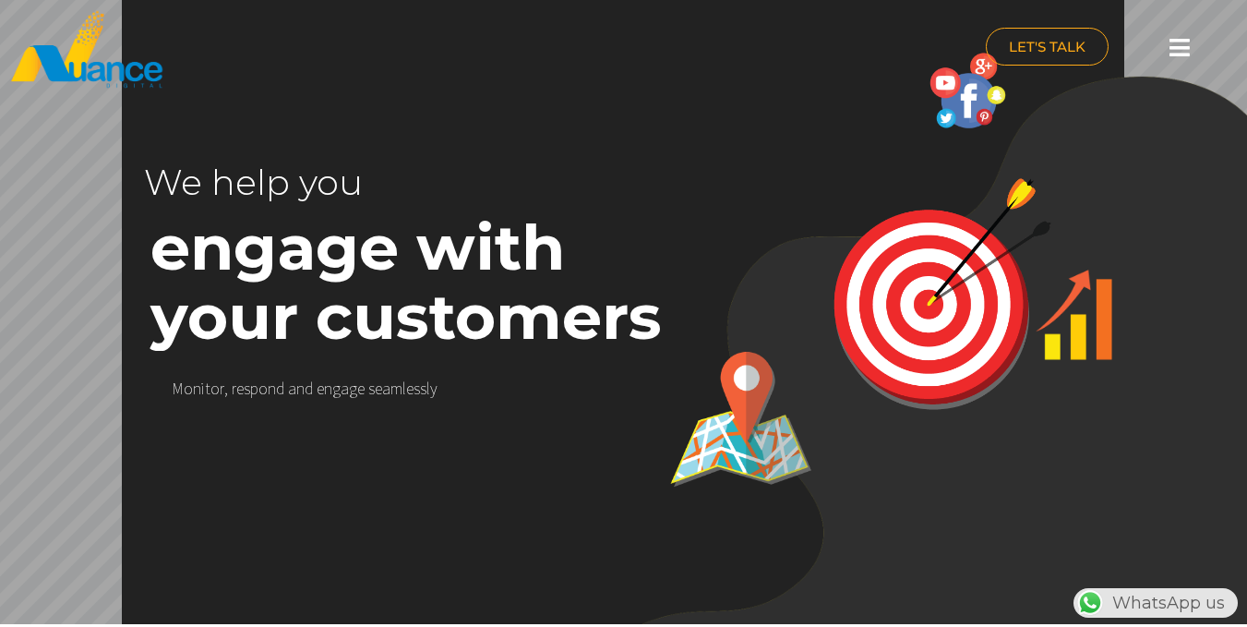
click at [1175, 47] on icon at bounding box center [1180, 47] width 20 height 23
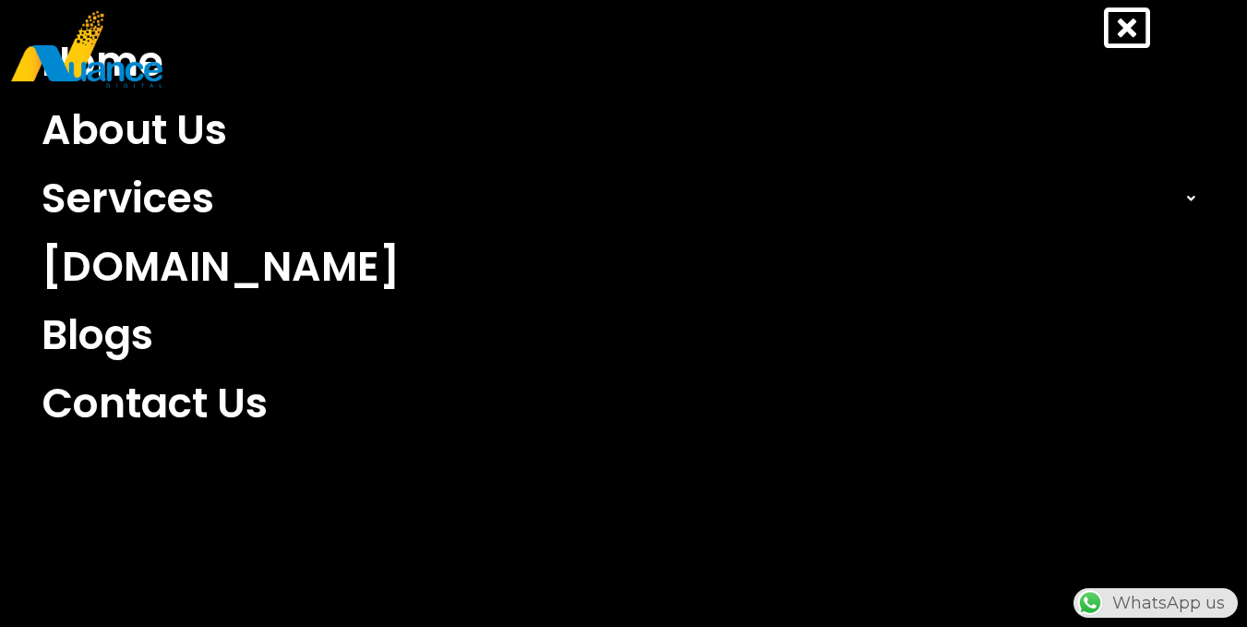
click at [1139, 35] on icon at bounding box center [1127, 28] width 46 height 46
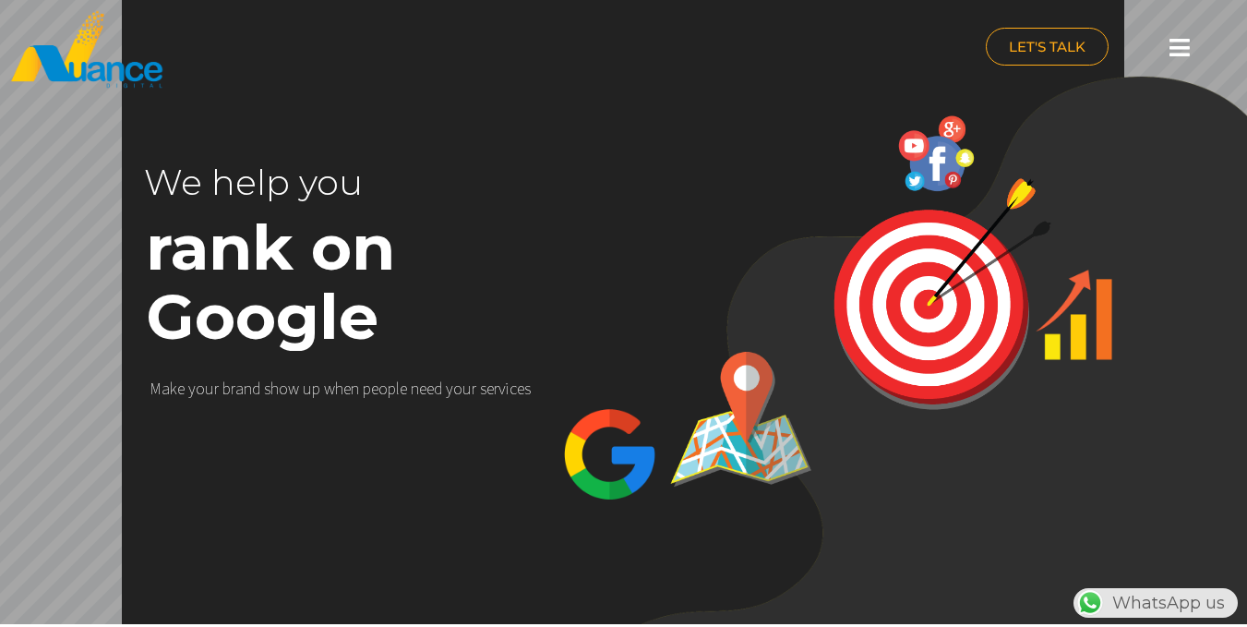
click at [1175, 42] on icon at bounding box center [1180, 47] width 20 height 23
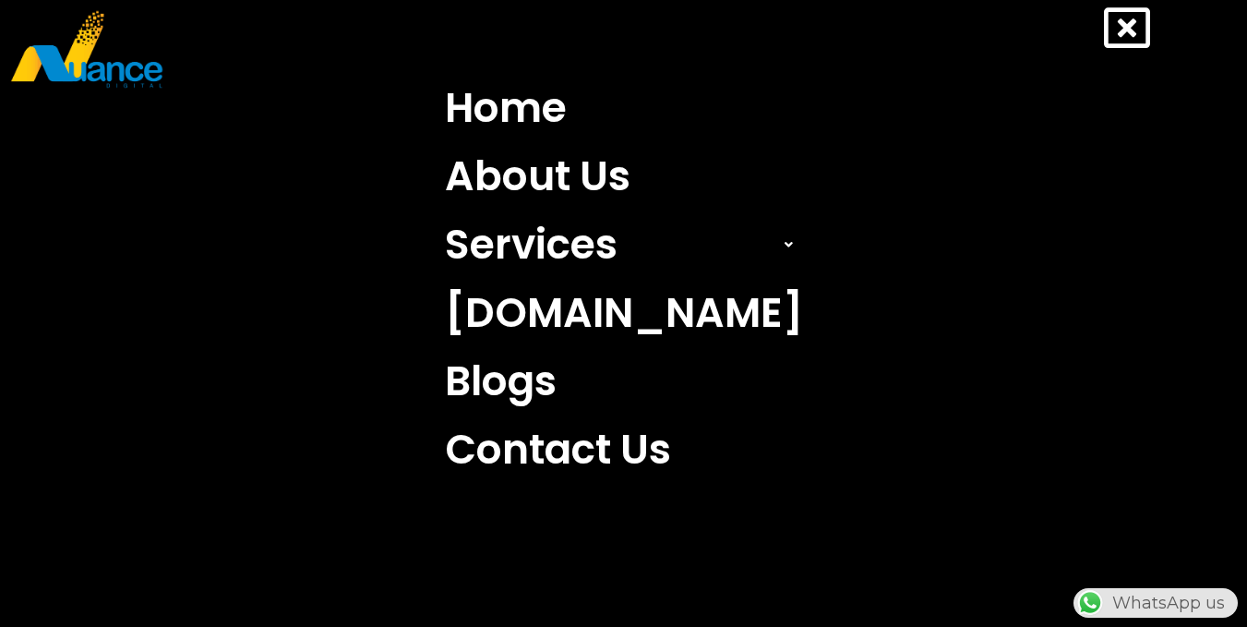
click at [1135, 42] on icon at bounding box center [1127, 28] width 46 height 46
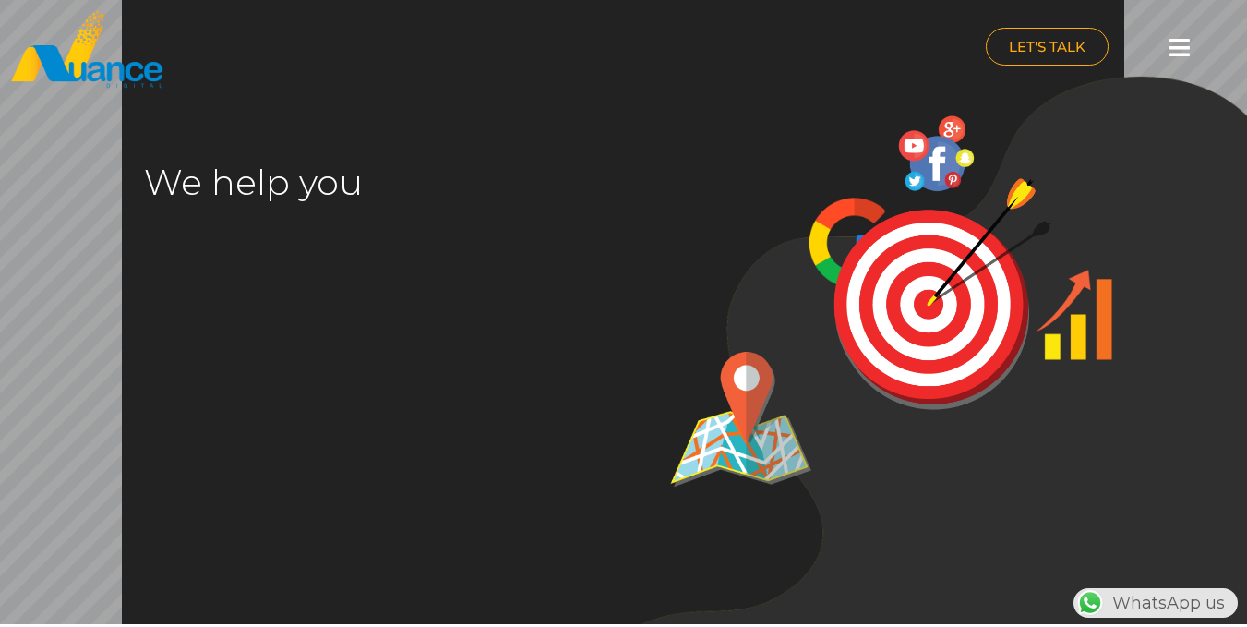
drag, startPoint x: 1224, startPoint y: 43, endPoint x: 1235, endPoint y: 46, distance: 10.5
click at [1232, 45] on div at bounding box center [1180, 48] width 106 height 41
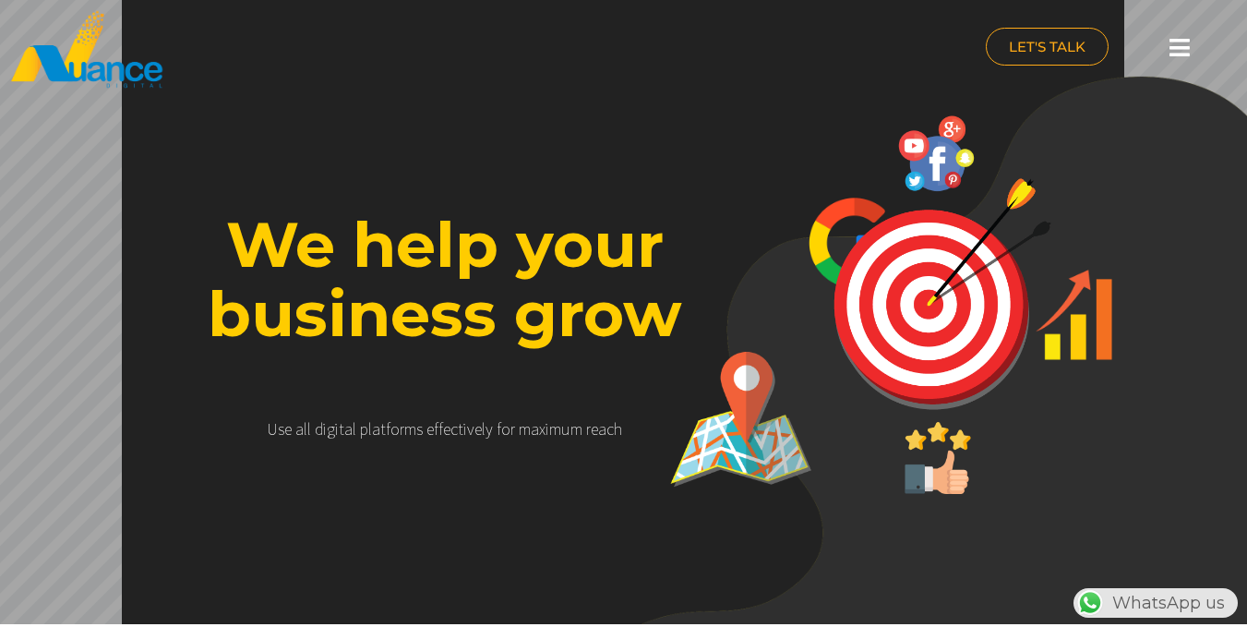
click at [1183, 52] on icon at bounding box center [1180, 47] width 20 height 23
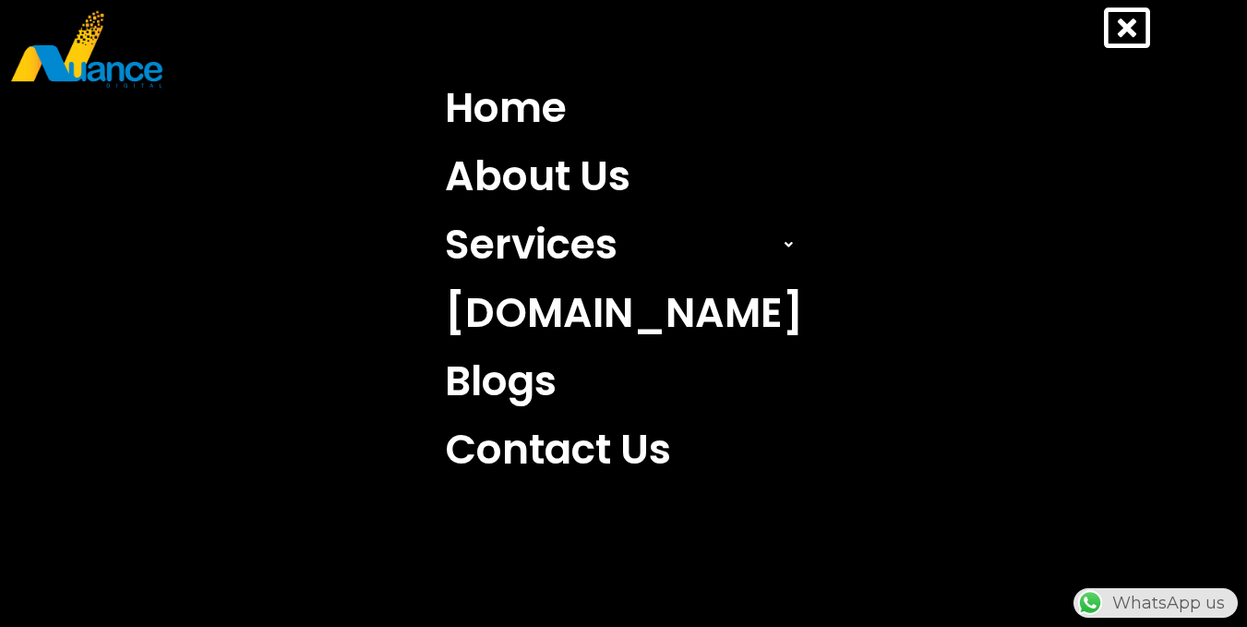
click at [1132, 26] on icon at bounding box center [1127, 28] width 46 height 46
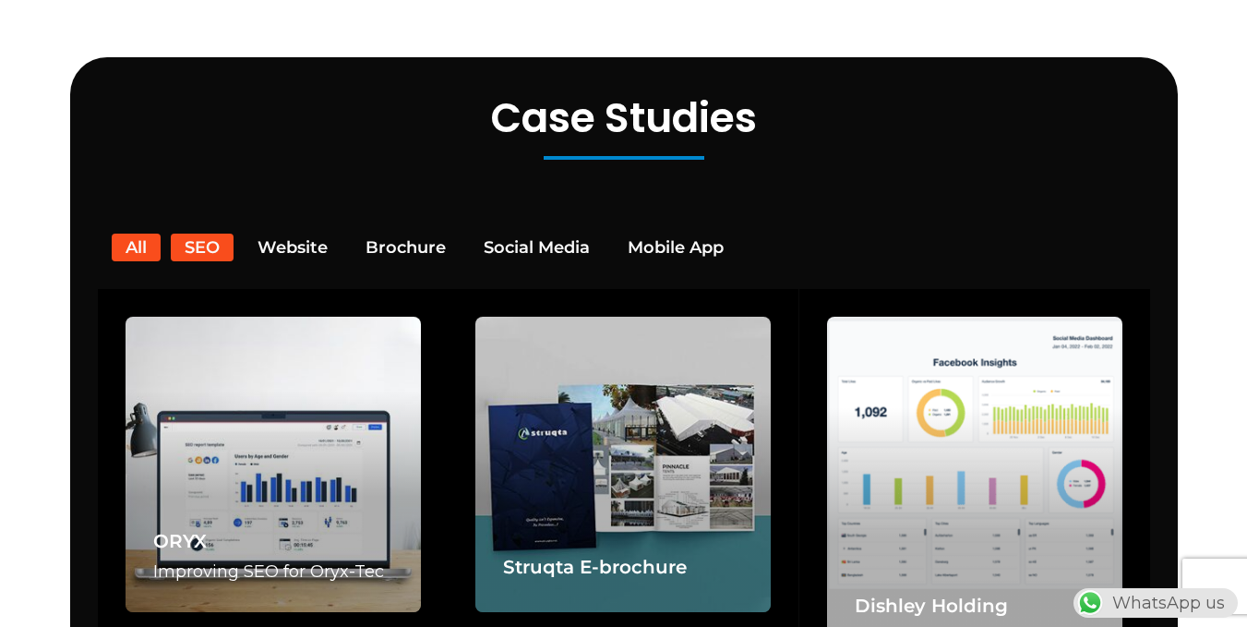
scroll to position [0, 487]
click at [211, 234] on button "SEO" at bounding box center [202, 248] width 63 height 28
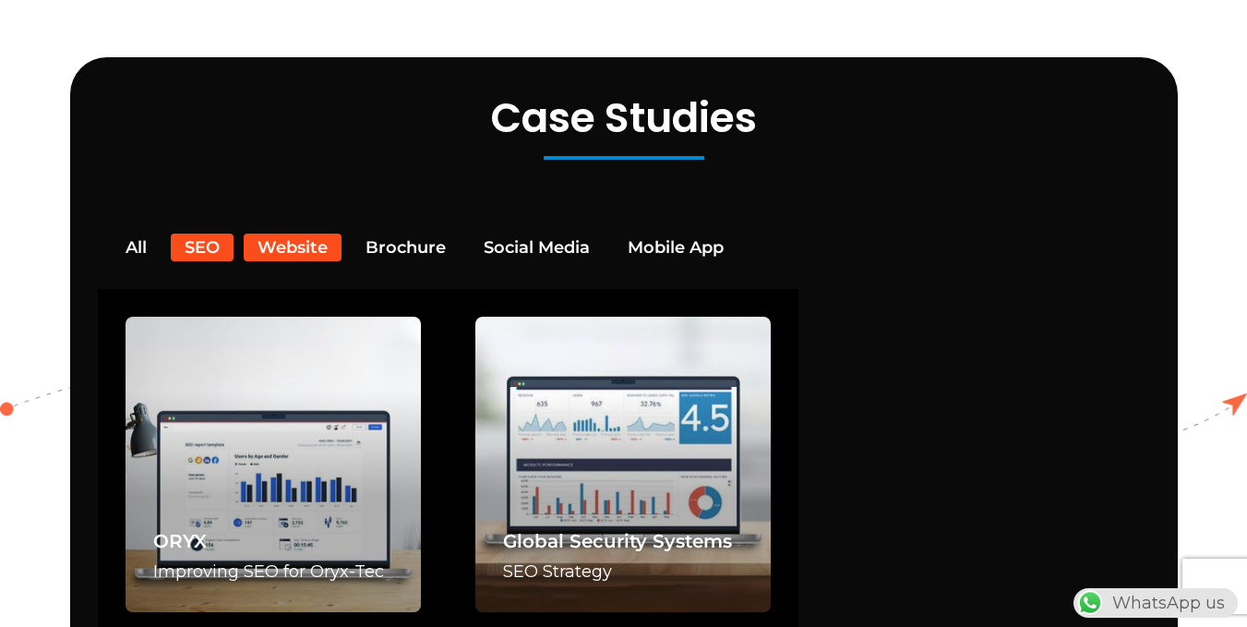
click at [301, 234] on button "Website" at bounding box center [293, 248] width 98 height 28
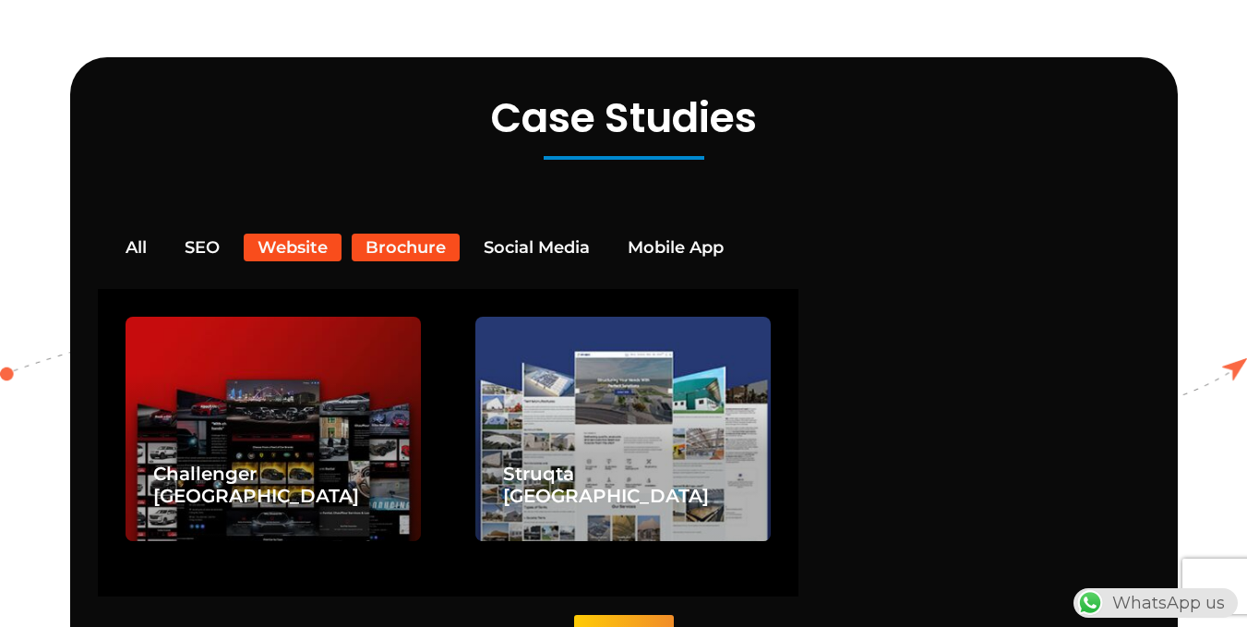
click at [389, 234] on button "Brochure" at bounding box center [406, 248] width 108 height 28
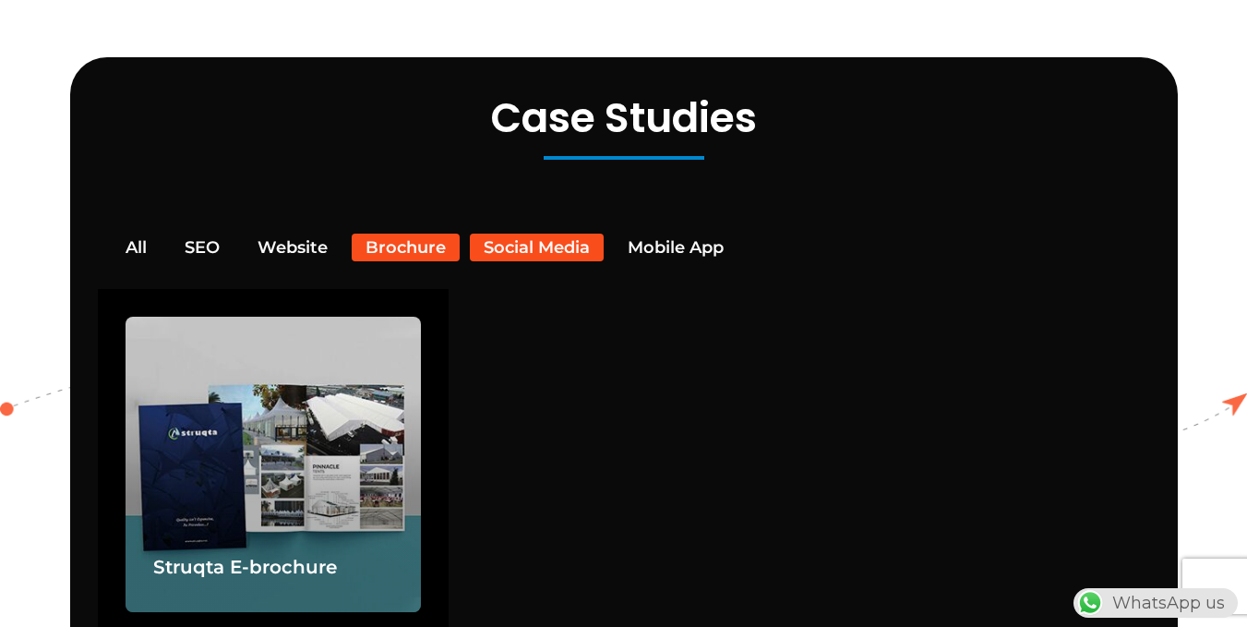
scroll to position [0, 0]
click at [515, 234] on button "Social Media" at bounding box center [537, 248] width 134 height 28
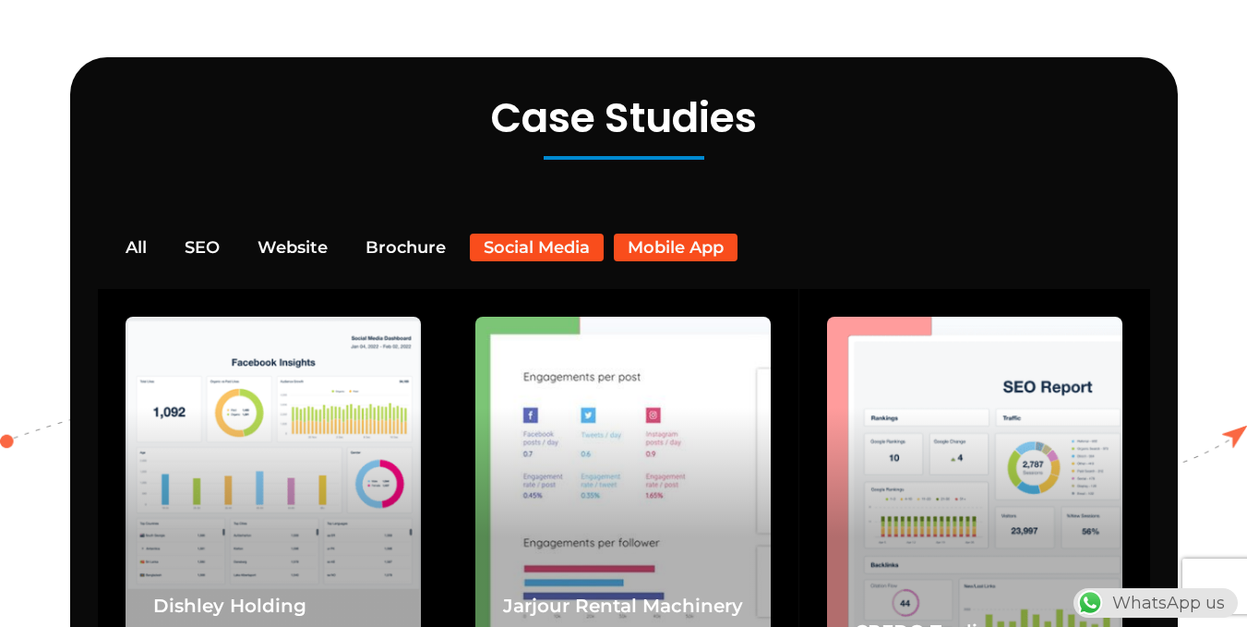
click at [623, 234] on button "Mobile App" at bounding box center [676, 248] width 124 height 28
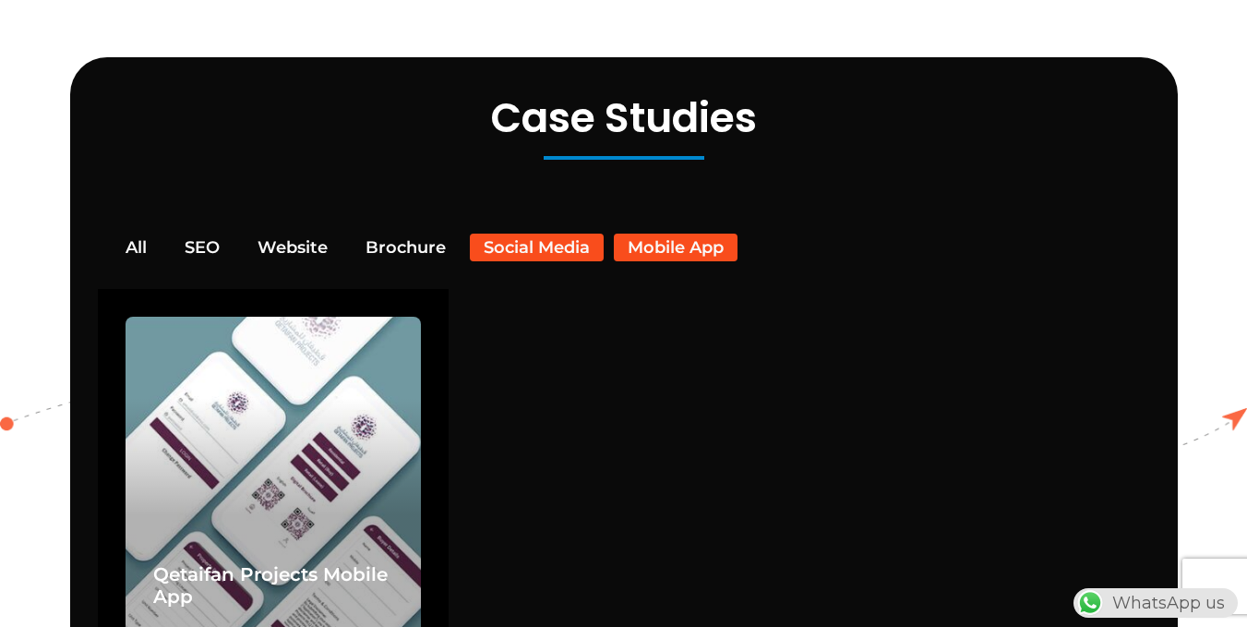
click at [560, 234] on button "Social Media" at bounding box center [537, 248] width 134 height 28
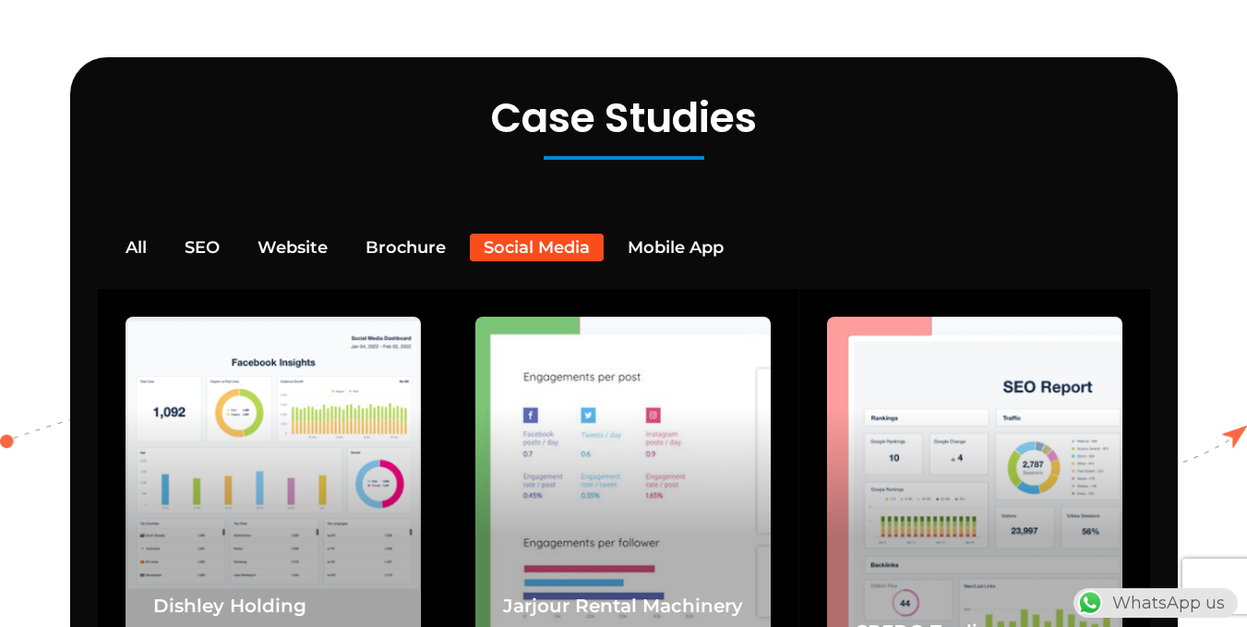
click at [477, 234] on button "Social Media" at bounding box center [537, 248] width 134 height 28
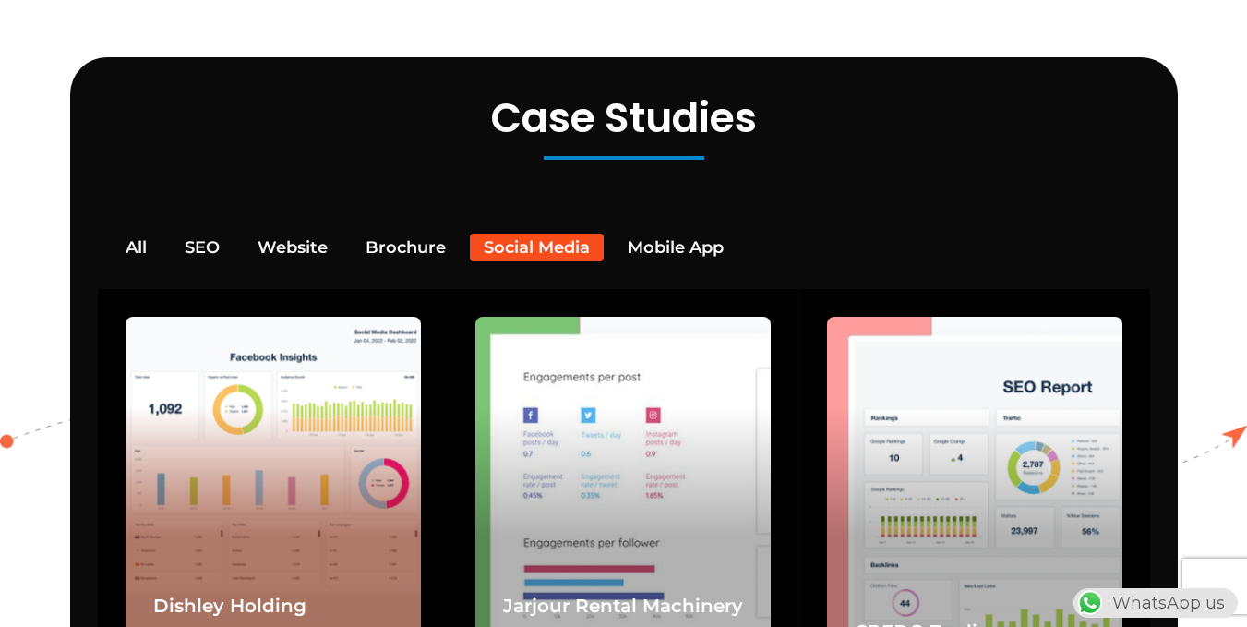
click at [200, 394] on div "Dishley Holding (Social Media Case Study)" at bounding box center [273, 496] width 295 height 359
click at [208, 595] on link "Dishley Holding" at bounding box center [229, 606] width 153 height 22
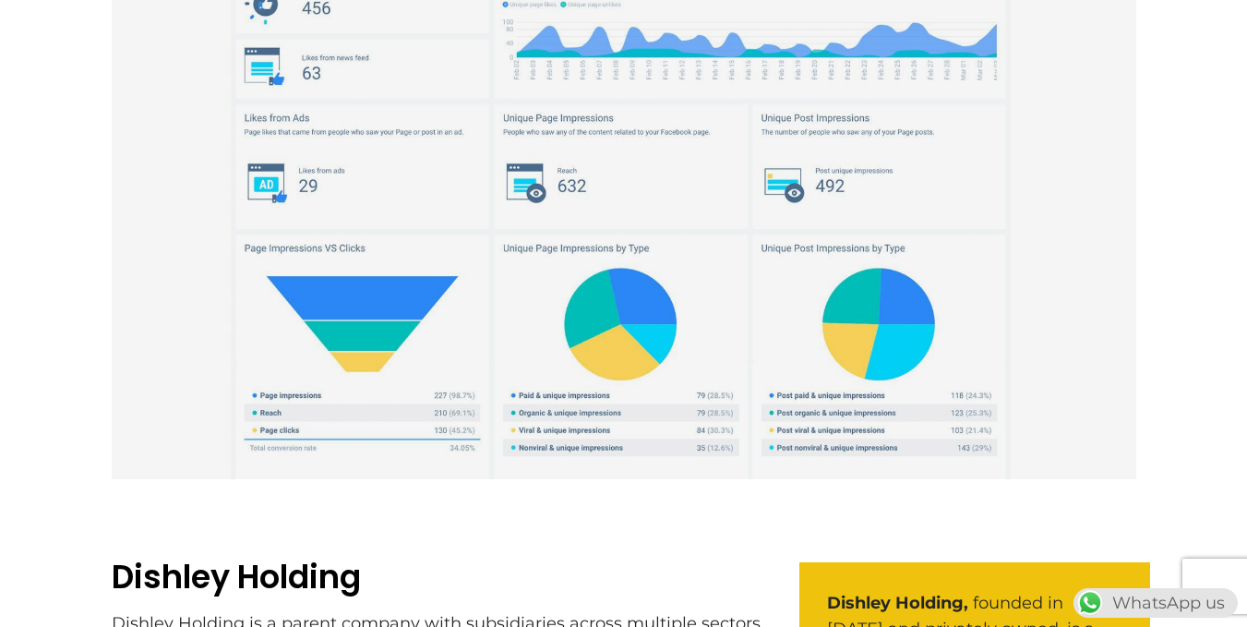
scroll to position [3139, 0]
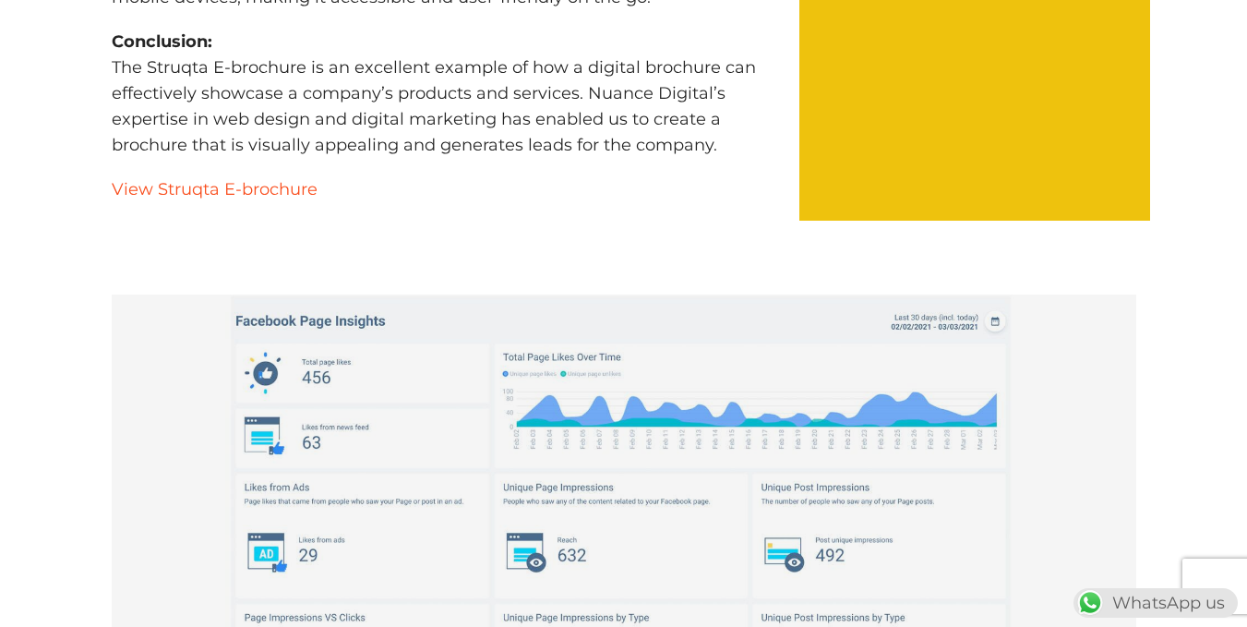
click at [307, 179] on link "View Struqta E-brochure" at bounding box center [215, 189] width 206 height 20
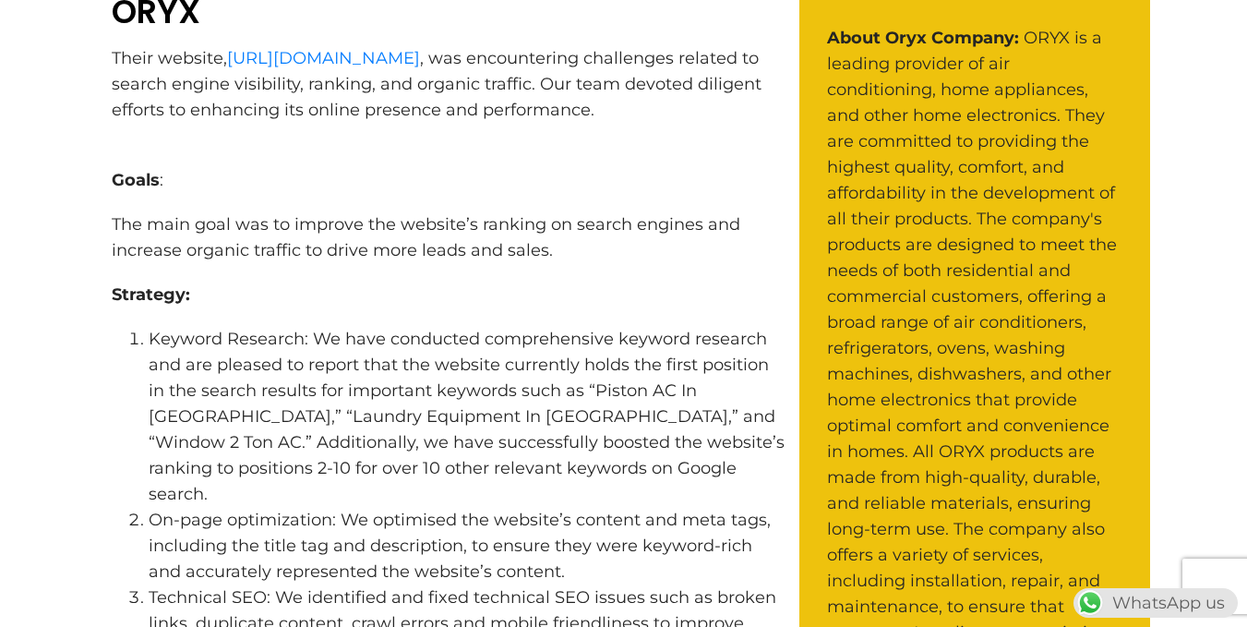
scroll to position [739, 0]
